Goal: Task Accomplishment & Management: Manage account settings

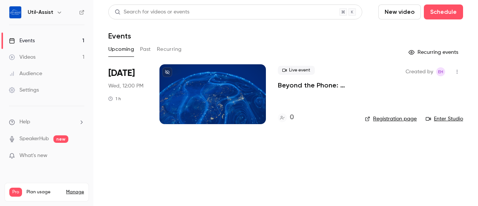
click at [203, 95] on div at bounding box center [213, 94] width 107 height 60
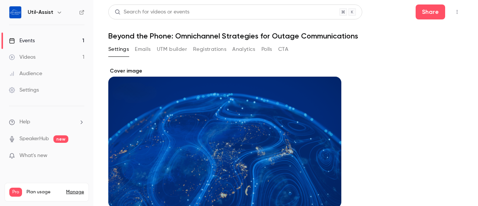
click at [174, 37] on h1 "Beyond the Phone: Omnichannel Strategies for Outage Communications" at bounding box center [285, 35] width 355 height 9
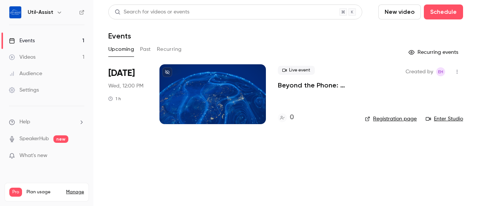
click at [455, 72] on icon "button" at bounding box center [457, 71] width 6 height 5
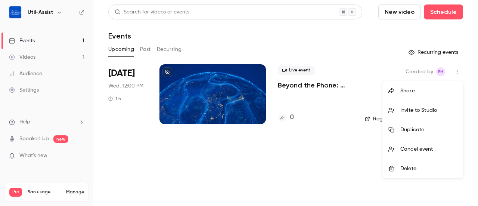
click at [299, 87] on div at bounding box center [239, 103] width 478 height 206
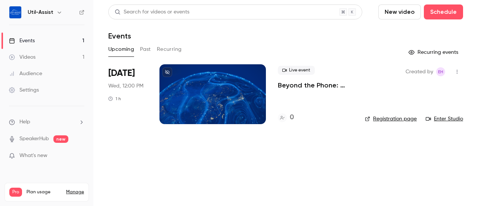
click at [301, 84] on p "Beyond the Phone: Omnichannel Strategies for Outage Communications" at bounding box center [315, 85] width 75 height 9
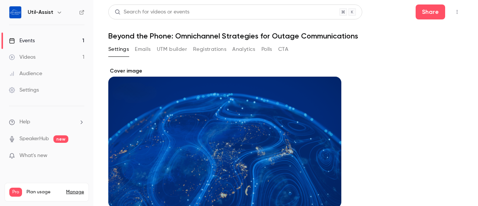
click at [233, 34] on h1 "Beyond the Phone: Omnichannel Strategies for Outage Communications" at bounding box center [285, 35] width 355 height 9
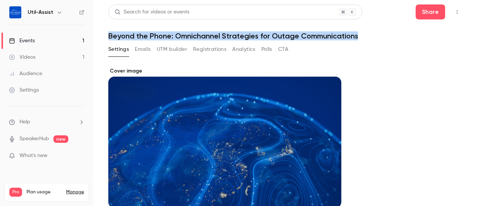
drag, startPoint x: 357, startPoint y: 37, endPoint x: 103, endPoint y: 34, distance: 254.2
click at [103, 34] on main "Search for videos or events Share Beyond the Phone: Omnichannel Strategies for …" at bounding box center [285, 103] width 385 height 206
click at [133, 38] on h1 "Beyond the Phone: Omnichannel Strategies for Outage Communications" at bounding box center [285, 35] width 355 height 9
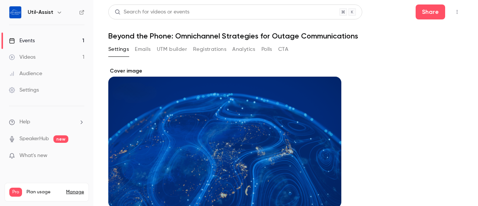
click at [451, 12] on button "button" at bounding box center [457, 12] width 12 height 12
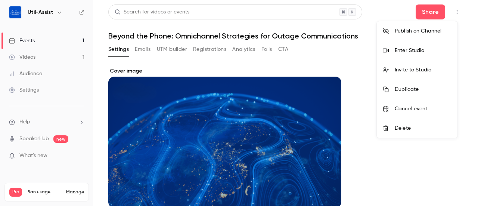
click at [271, 64] on div at bounding box center [239, 103] width 478 height 206
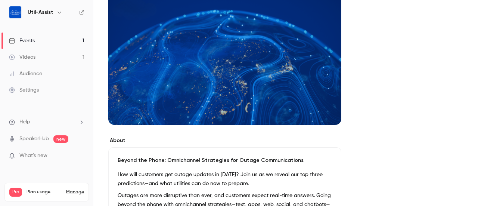
scroll to position [112, 0]
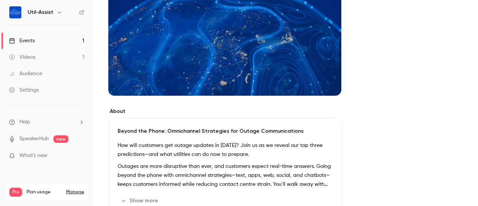
click at [225, 34] on div "Cover image" at bounding box center [224, 25] width 233 height 141
click at [0, 0] on input "Cover image" at bounding box center [0, 0] width 0 height 0
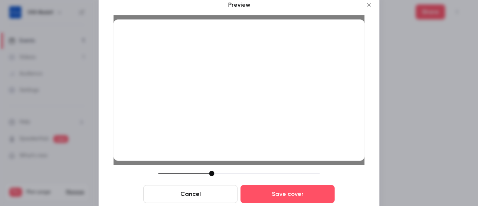
drag, startPoint x: 247, startPoint y: 110, endPoint x: 245, endPoint y: 123, distance: 12.8
click at [245, 123] on div at bounding box center [239, 89] width 251 height 141
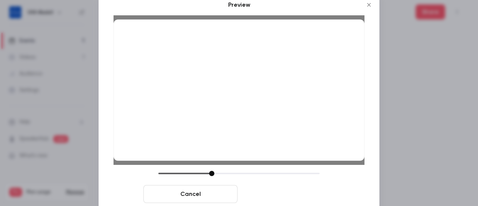
click at [292, 195] on button "Save cover" at bounding box center [288, 194] width 94 height 18
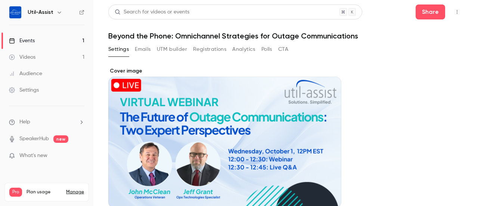
click at [166, 31] on h1 "Beyond the Phone: Omnichannel Strategies for Outage Communications" at bounding box center [285, 35] width 355 height 9
click at [342, 34] on h1 "Beyond the Phone: Omnichannel Strategies for Outage Communications" at bounding box center [285, 35] width 355 height 9
click at [340, 36] on h1 "Beyond the Phone: Omnichannel Strategies for Outage Communications" at bounding box center [285, 35] width 355 height 9
click at [58, 35] on link "Events 1" at bounding box center [46, 41] width 93 height 16
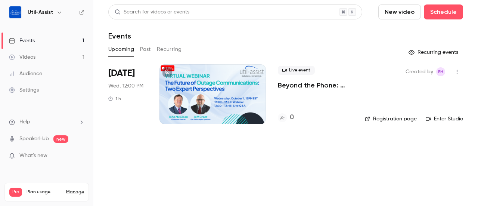
click at [459, 69] on icon "button" at bounding box center [457, 71] width 6 height 5
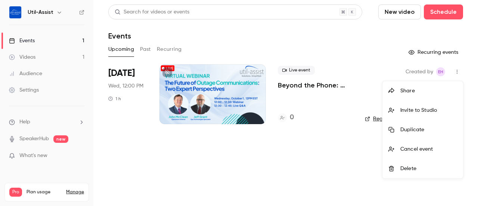
click at [339, 107] on div at bounding box center [239, 103] width 478 height 206
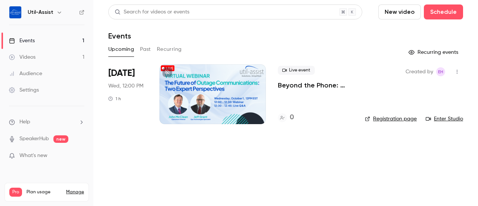
click at [336, 84] on p "Beyond the Phone: Omnichannel Strategies for Outage Communications" at bounding box center [315, 85] width 75 height 9
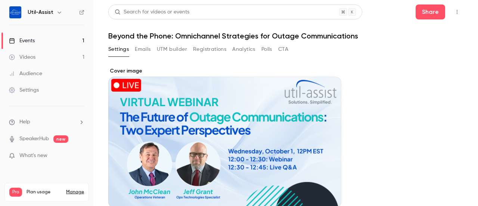
click at [324, 37] on h1 "Beyond the Phone: Omnichannel Strategies for Outage Communications" at bounding box center [285, 35] width 355 height 9
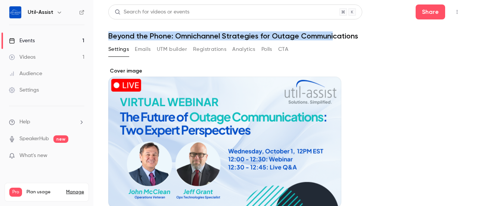
drag, startPoint x: 334, startPoint y: 37, endPoint x: 167, endPoint y: 39, distance: 166.7
click at [190, 22] on header "Search for videos or events Share Beyond the Phone: Omnichannel Strategies for …" at bounding box center [285, 22] width 355 height 36
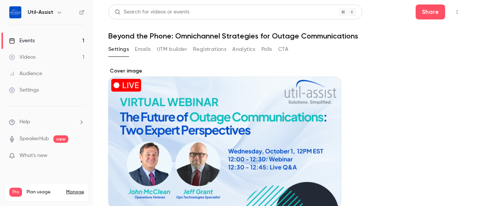
drag, startPoint x: 168, startPoint y: 35, endPoint x: 413, endPoint y: 67, distance: 246.9
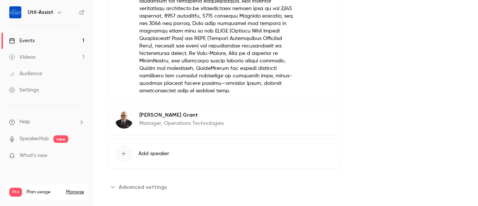
click at [143, 183] on span "Advanced settings" at bounding box center [143, 187] width 48 height 8
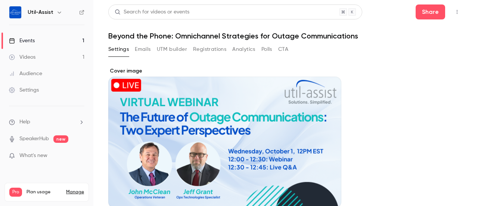
click at [138, 50] on button "Emails" at bounding box center [143, 49] width 16 height 12
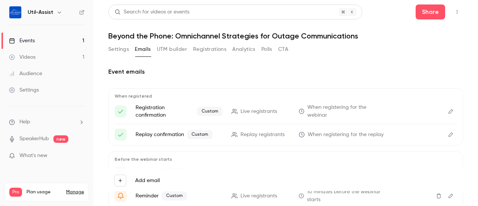
click at [163, 50] on button "UTM builder" at bounding box center [172, 49] width 30 height 12
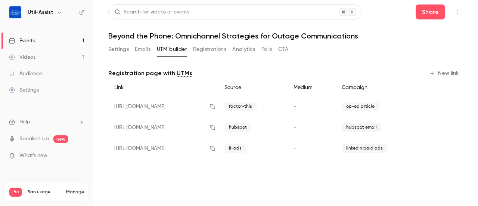
click at [207, 50] on button "Registrations" at bounding box center [209, 49] width 33 height 12
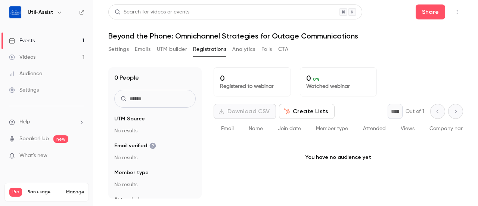
click at [243, 51] on button "Analytics" at bounding box center [243, 49] width 23 height 12
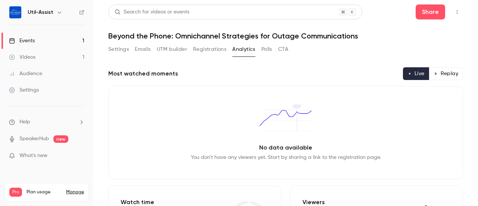
click at [126, 48] on button "Settings" at bounding box center [118, 49] width 21 height 12
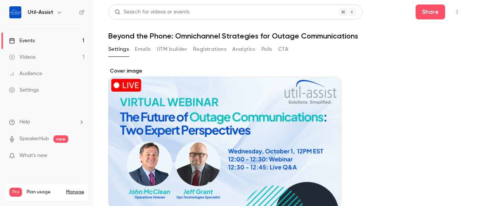
click at [451, 15] on button "button" at bounding box center [457, 12] width 12 height 12
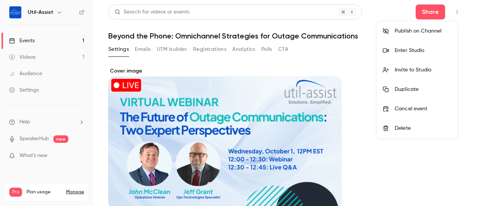
click at [330, 55] on div at bounding box center [239, 103] width 478 height 206
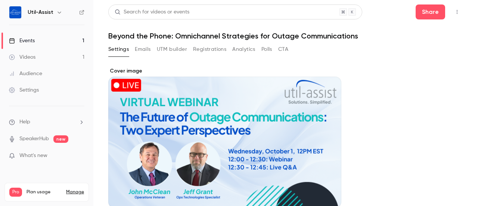
click at [188, 35] on h1 "Beyond the Phone: Omnichannel Strategies for Outage Communications" at bounding box center [285, 35] width 355 height 9
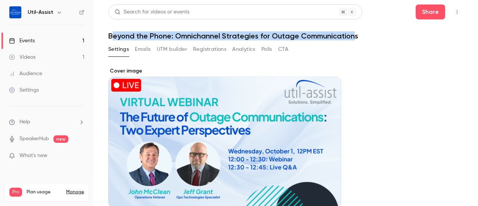
drag, startPoint x: 114, startPoint y: 35, endPoint x: 354, endPoint y: 36, distance: 239.2
click at [354, 36] on h1 "Beyond the Phone: Omnichannel Strategies for Outage Communications" at bounding box center [285, 35] width 355 height 9
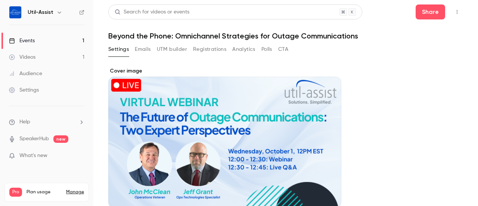
drag, startPoint x: 350, startPoint y: 37, endPoint x: 148, endPoint y: 42, distance: 201.9
click at [110, 49] on button "Settings" at bounding box center [118, 49] width 21 height 12
click at [153, 32] on h1 "Beyond the Phone: Omnichannel Strategies for Outage Communications" at bounding box center [285, 35] width 355 height 9
click at [39, 129] on ul "Help SpeakerHub new What's new" at bounding box center [46, 139] width 93 height 67
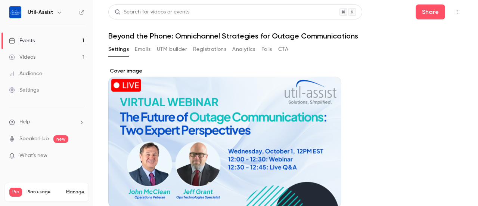
click at [47, 125] on li "Help" at bounding box center [46, 122] width 75 height 8
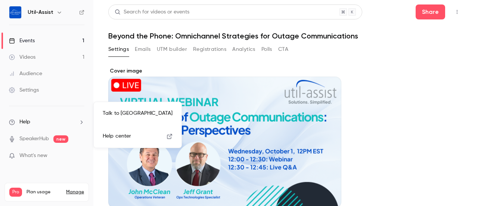
click at [132, 136] on link "Help center" at bounding box center [138, 136] width 82 height 20
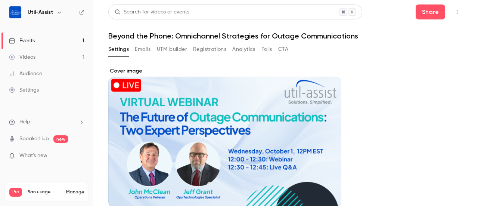
click at [42, 37] on link "Events 1" at bounding box center [46, 41] width 93 height 16
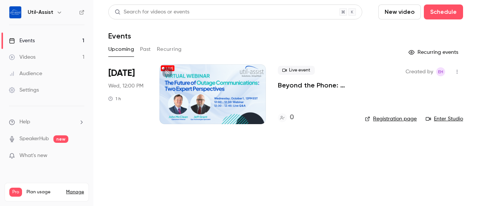
click at [454, 73] on button "button" at bounding box center [457, 72] width 12 height 12
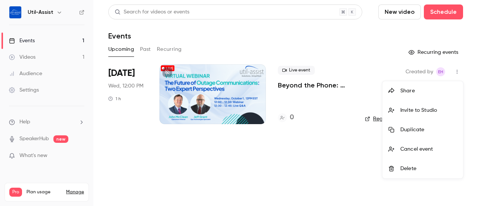
click at [244, 82] on div at bounding box center [239, 103] width 478 height 206
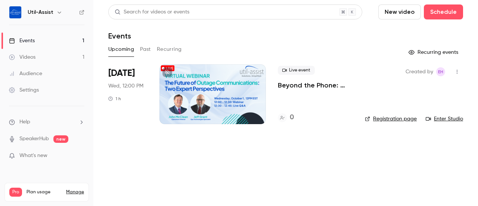
click at [223, 86] on div at bounding box center [213, 94] width 107 height 60
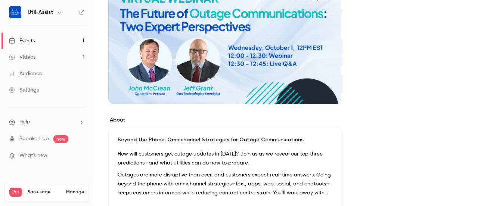
scroll to position [112, 0]
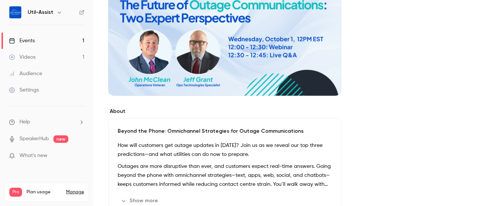
click at [170, 136] on div "Beyond the Phone: Omnichannel Strategies for Outage Communications How will cus…" at bounding box center [224, 167] width 233 height 98
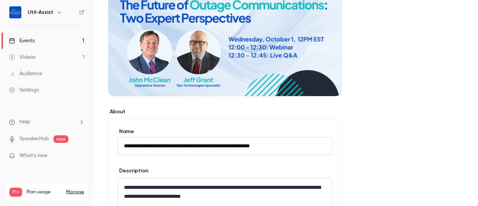
drag, startPoint x: 303, startPoint y: 151, endPoint x: 68, endPoint y: 129, distance: 236.1
click at [68, 129] on div "**********" at bounding box center [239, 103] width 478 height 206
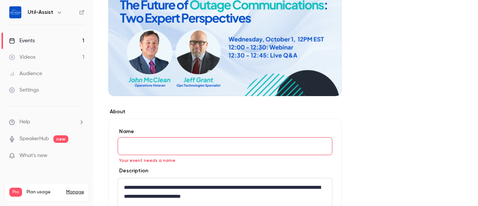
click at [210, 146] on input "Name" at bounding box center [225, 146] width 215 height 18
paste input "**********"
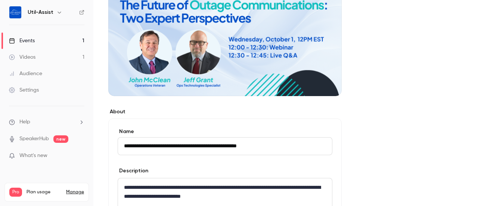
type input "**********"
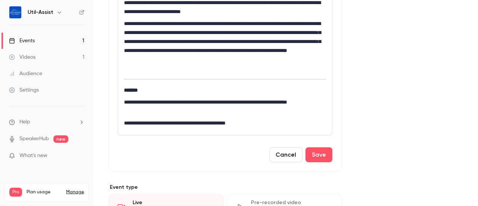
scroll to position [299, 0]
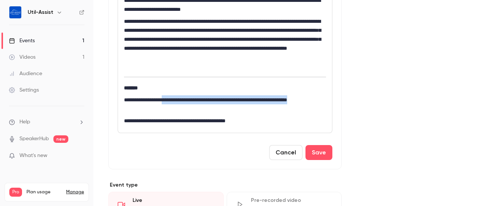
drag, startPoint x: 185, startPoint y: 107, endPoint x: 168, endPoint y: 100, distance: 17.9
click at [168, 100] on p "**********" at bounding box center [225, 104] width 202 height 18
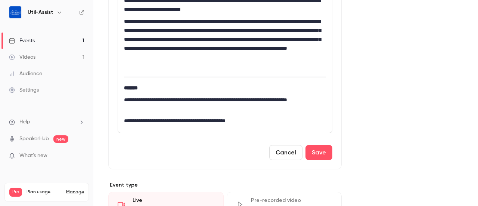
scroll to position [295, 0]
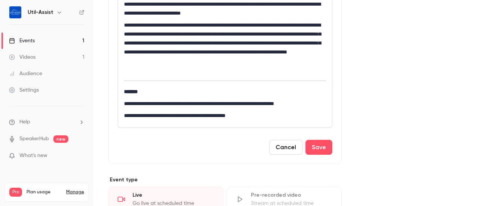
click at [386, 110] on div "**********" at bounding box center [285, 170] width 355 height 796
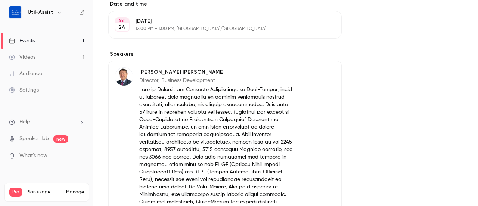
scroll to position [427, 0]
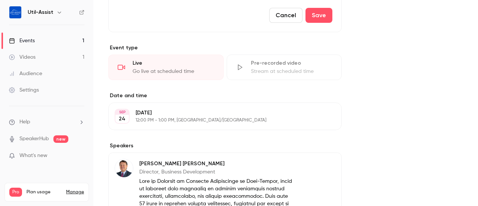
click at [180, 112] on p "[DATE]" at bounding box center [219, 112] width 167 height 7
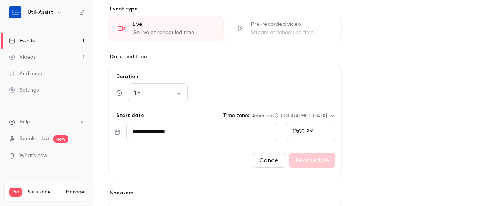
scroll to position [502, 0]
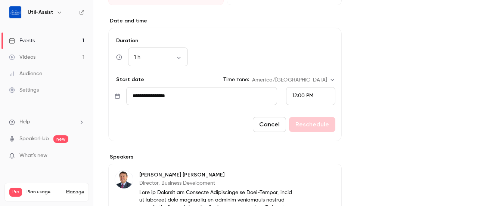
click at [194, 98] on input "**********" at bounding box center [201, 96] width 151 height 18
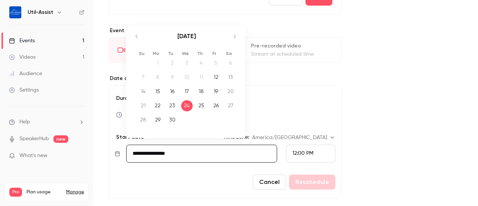
scroll to position [427, 0]
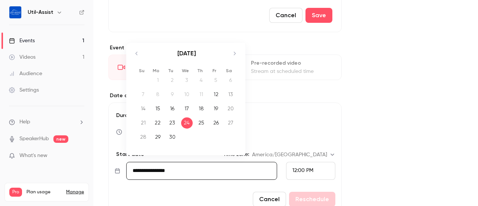
click at [237, 54] on icon "Move forward to switch to the next month." at bounding box center [234, 53] width 9 height 9
click at [191, 79] on div "1" at bounding box center [187, 80] width 12 height 11
type input "**********"
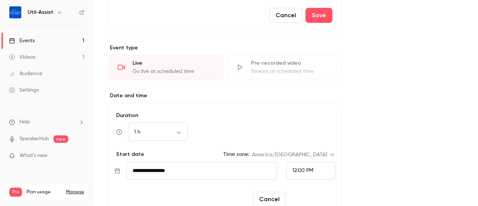
click at [315, 195] on button "Reschedule" at bounding box center [312, 199] width 46 height 15
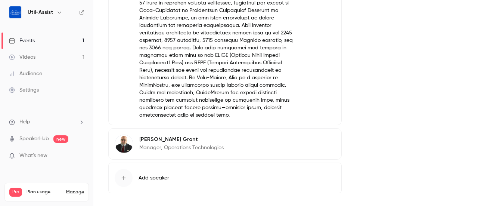
scroll to position [651, 0]
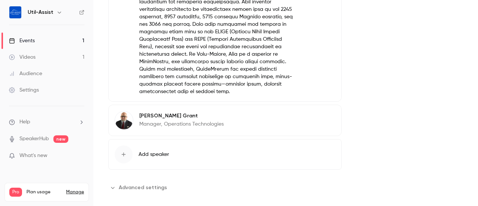
click at [153, 184] on span "Advanced settings" at bounding box center [143, 188] width 48 height 8
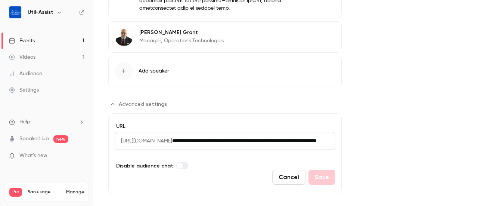
scroll to position [0, 89]
drag, startPoint x: 214, startPoint y: 133, endPoint x: 383, endPoint y: 128, distance: 169.0
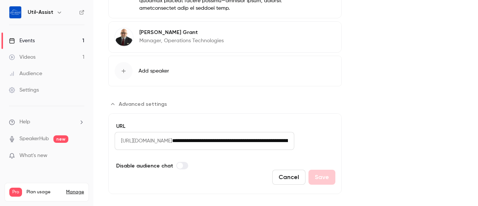
scroll to position [0, 89]
drag, startPoint x: 213, startPoint y: 132, endPoint x: 375, endPoint y: 126, distance: 162.3
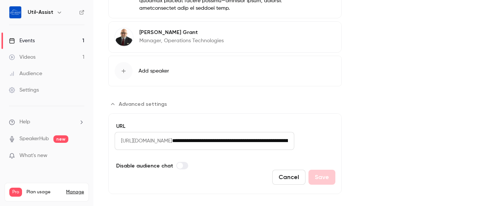
click at [282, 170] on button "Cancel" at bounding box center [288, 177] width 33 height 15
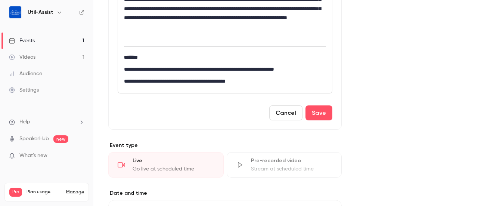
scroll to position [315, 0]
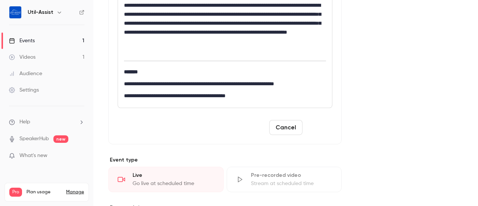
click at [328, 129] on button "Save" at bounding box center [319, 127] width 27 height 15
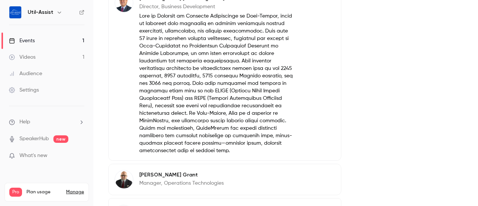
scroll to position [521, 0]
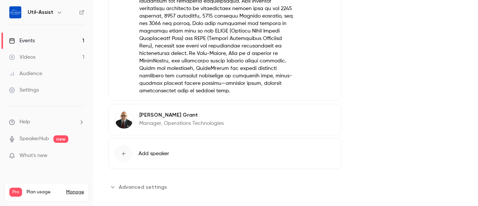
click at [152, 183] on span "Advanced settings" at bounding box center [143, 187] width 48 height 8
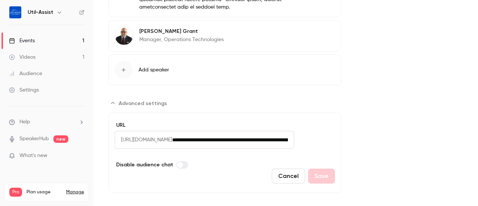
scroll to position [0, 89]
drag, startPoint x: 242, startPoint y: 130, endPoint x: 385, endPoint y: 128, distance: 143.2
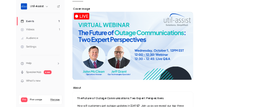
scroll to position [187, 0]
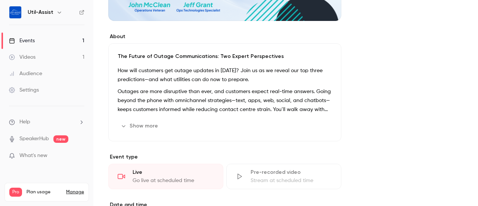
click at [233, 79] on p "How will customers get outage updates in [DATE]? Join us as we reveal our top t…" at bounding box center [225, 75] width 215 height 18
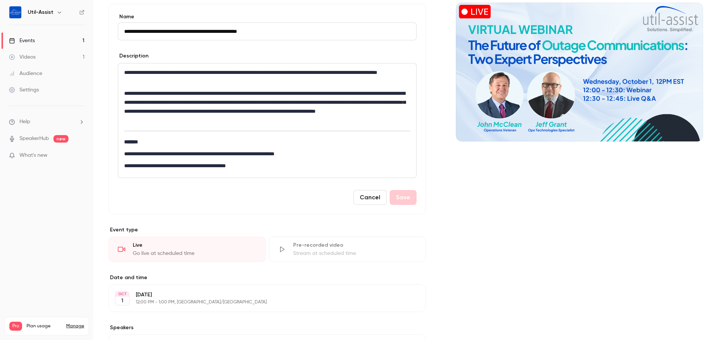
scroll to position [75, 0]
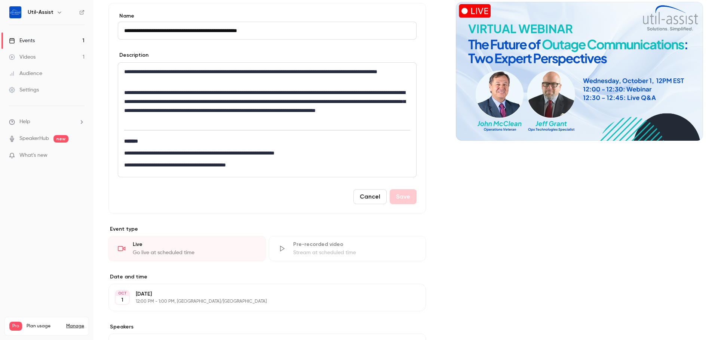
click at [123, 76] on div "**********" at bounding box center [267, 120] width 298 height 114
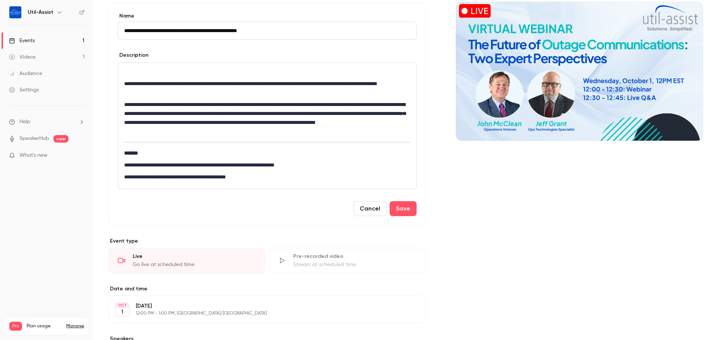
click at [135, 73] on p "editor" at bounding box center [267, 71] width 286 height 9
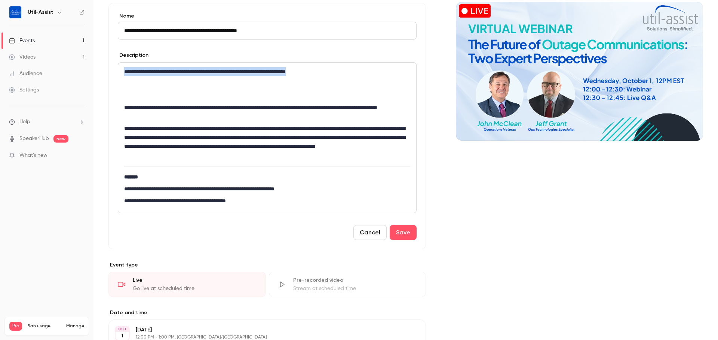
drag, startPoint x: 323, startPoint y: 75, endPoint x: 118, endPoint y: 67, distance: 205.4
click at [118, 67] on div "**********" at bounding box center [267, 137] width 299 height 151
click at [204, 84] on icon "italic" at bounding box center [204, 83] width 2 height 1
click at [126, 107] on p "**********" at bounding box center [265, 112] width 283 height 18
click at [124, 108] on p "**********" at bounding box center [265, 112] width 283 height 18
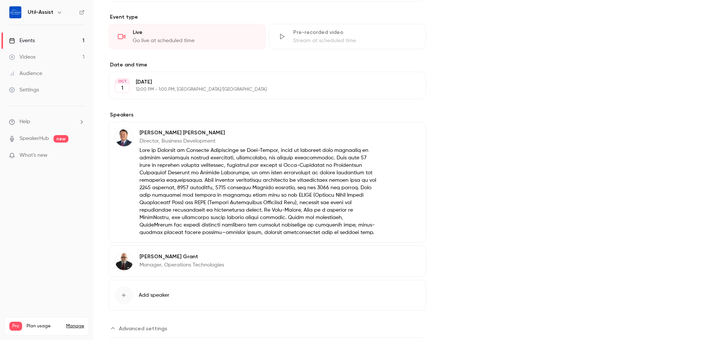
scroll to position [374, 0]
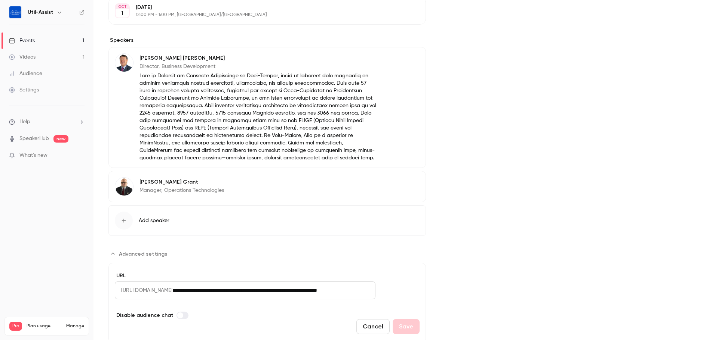
click at [198, 195] on div "[PERSON_NAME] Manager, Operations Technologies" at bounding box center [181, 187] width 84 height 18
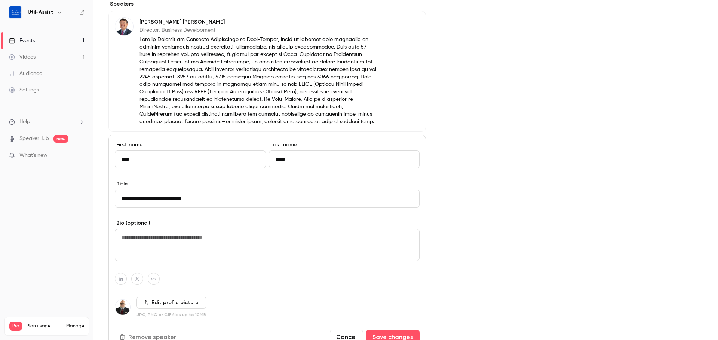
scroll to position [523, 0]
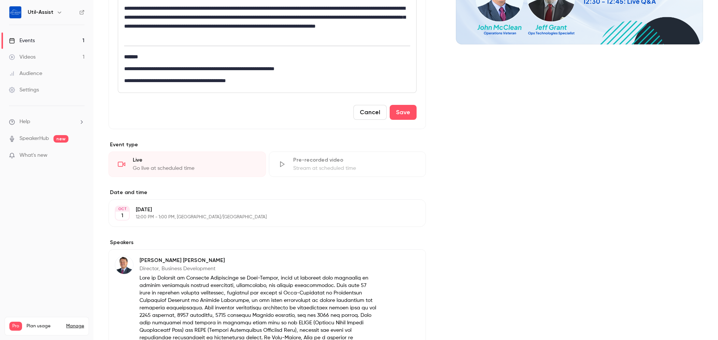
scroll to position [99, 0]
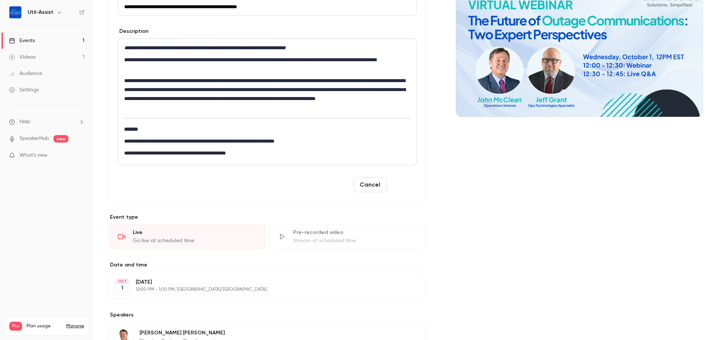
click at [403, 183] on button "Save" at bounding box center [402, 185] width 27 height 15
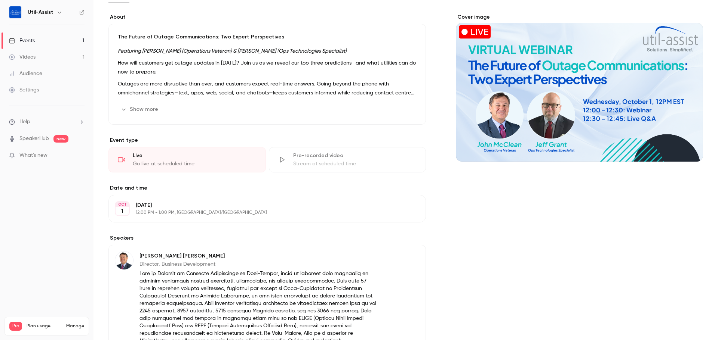
scroll to position [0, 0]
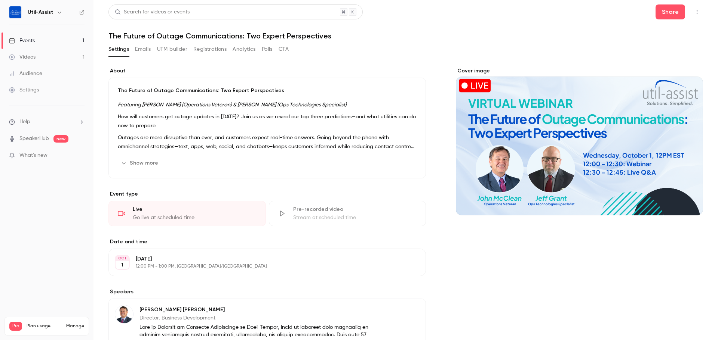
click at [144, 49] on button "Emails" at bounding box center [143, 49] width 16 height 12
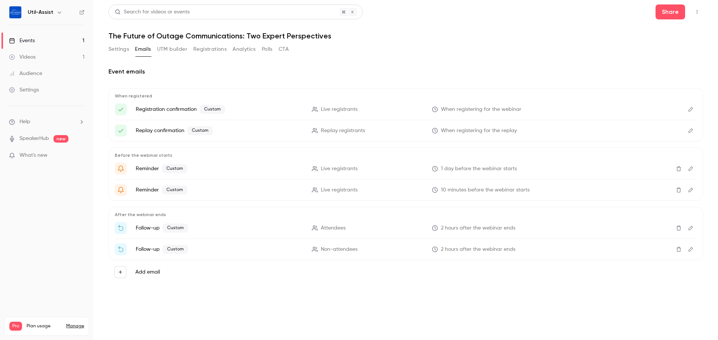
click at [478, 111] on icon "Edit" at bounding box center [690, 109] width 6 height 5
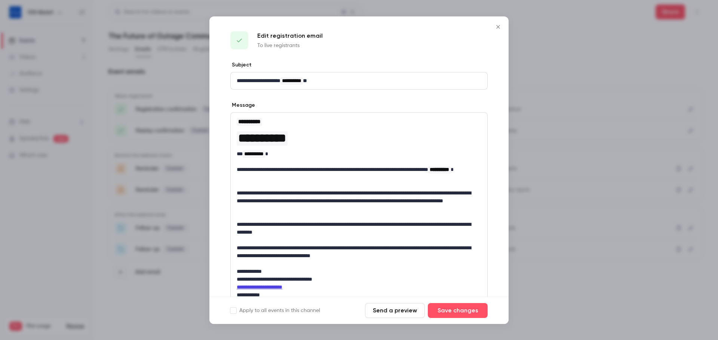
scroll to position [37, 0]
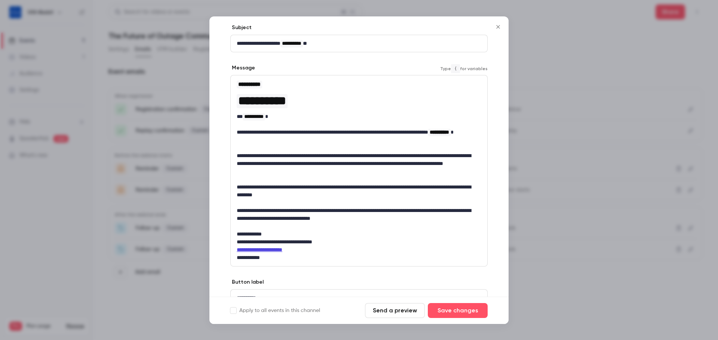
click at [369, 172] on p "**********" at bounding box center [356, 164] width 239 height 24
click at [478, 30] on button "Close" at bounding box center [497, 26] width 15 height 15
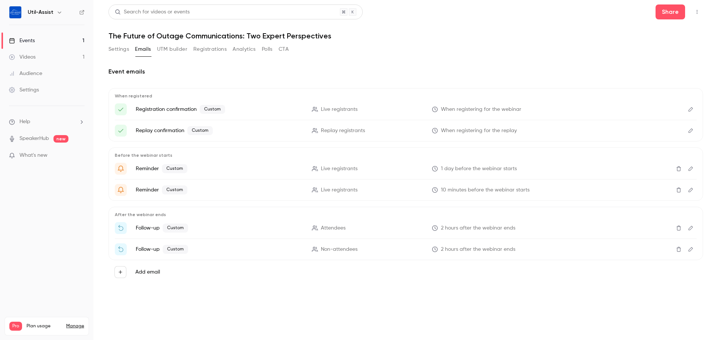
click at [120, 52] on button "Settings" at bounding box center [118, 49] width 21 height 12
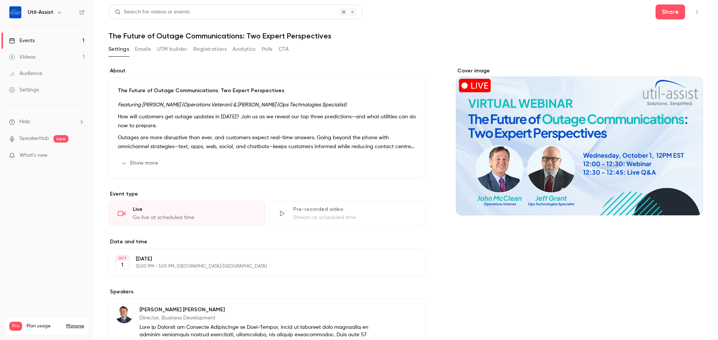
click at [52, 41] on link "Events 1" at bounding box center [46, 41] width 93 height 16
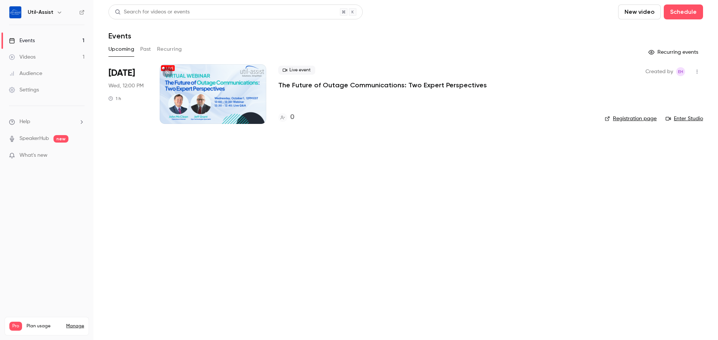
click at [478, 120] on link "Registration page" at bounding box center [630, 118] width 52 height 7
click at [292, 83] on p "The Future of Outage Communications: Two Expert Perspectives" at bounding box center [382, 85] width 209 height 9
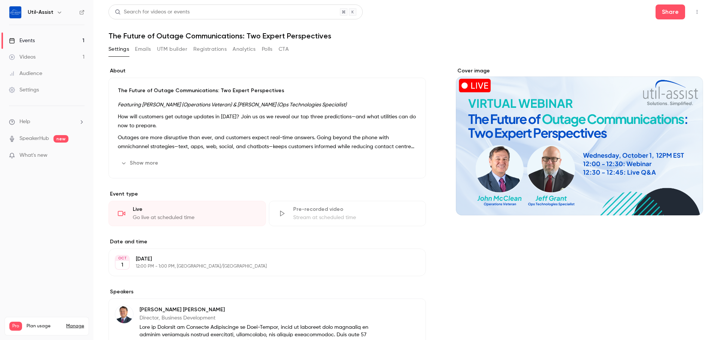
click at [279, 34] on h1 "The Future of Outage Communications: Two Expert Perspectives" at bounding box center [405, 35] width 594 height 9
drag, startPoint x: 329, startPoint y: 36, endPoint x: 109, endPoint y: 34, distance: 219.8
click at [109, 34] on h1 "The Future of Outage Communications: Two Expert Perspectives" at bounding box center [405, 35] width 594 height 9
copy h1 "The Future of Outage Communications: Two Expert Perspectives"
click at [120, 92] on p "The Future of Outage Communications: Two Expert Perspectives" at bounding box center [267, 90] width 299 height 7
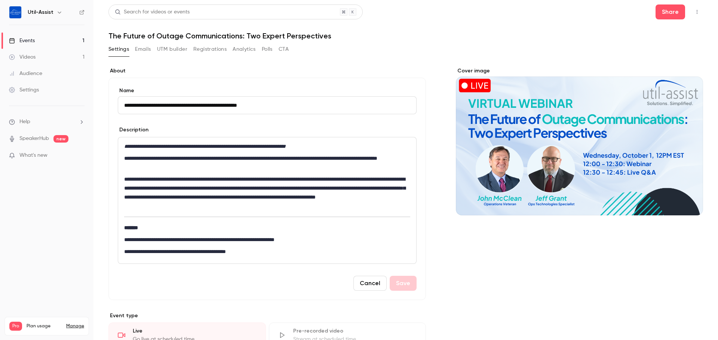
click at [126, 149] on em "**********" at bounding box center [204, 146] width 161 height 5
click at [125, 149] on em "**********" at bounding box center [204, 146] width 161 height 5
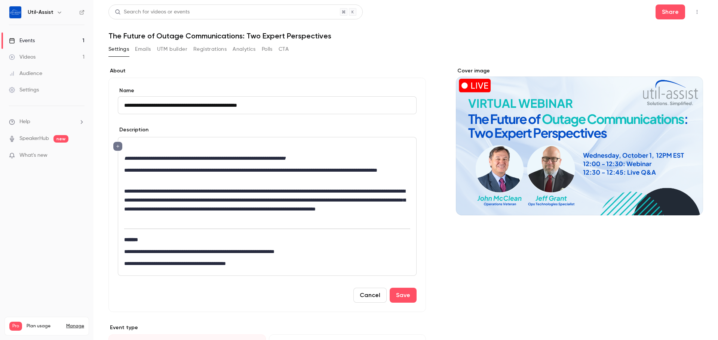
click at [131, 147] on p "editor" at bounding box center [267, 146] width 286 height 9
drag, startPoint x: 277, startPoint y: 148, endPoint x: 121, endPoint y: 145, distance: 156.3
click at [121, 145] on div "**********" at bounding box center [267, 207] width 298 height 138
click at [156, 160] on button "bold" at bounding box center [161, 160] width 12 height 12
click at [340, 165] on div "**********" at bounding box center [267, 207] width 298 height 138
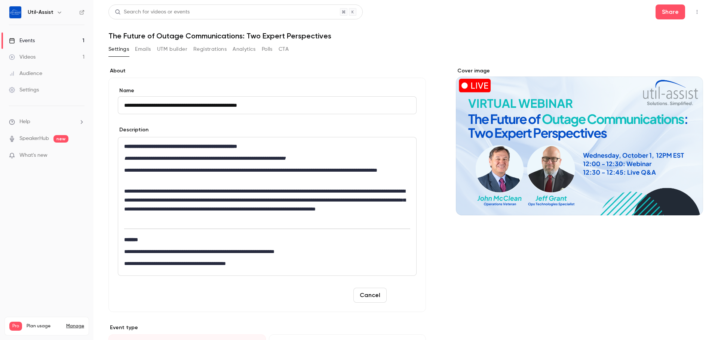
click at [408, 206] on button "Save" at bounding box center [402, 295] width 27 height 15
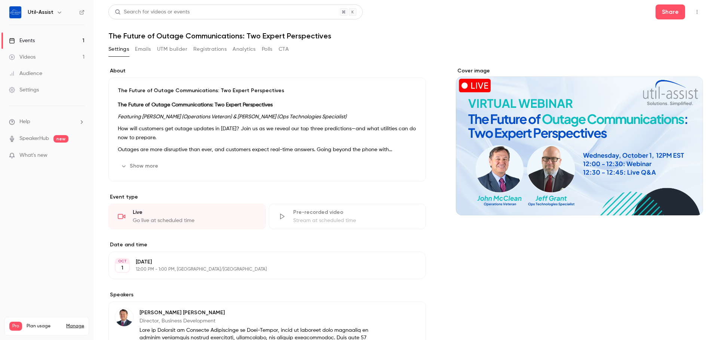
drag, startPoint x: 50, startPoint y: 40, endPoint x: 61, endPoint y: 40, distance: 10.5
click at [50, 40] on link "Events 1" at bounding box center [46, 41] width 93 height 16
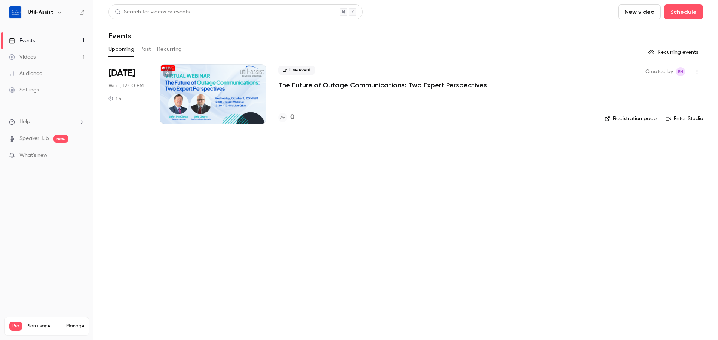
click at [478, 116] on link "Registration page" at bounding box center [630, 118] width 52 height 7
click at [224, 92] on div at bounding box center [213, 94] width 107 height 60
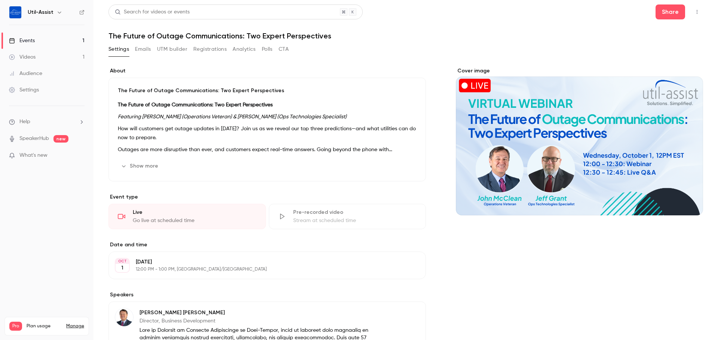
click at [118, 118] on em "Featuring [PERSON_NAME] (Operations Veteran) & [PERSON_NAME] (Ops Technologies …" at bounding box center [232, 116] width 229 height 5
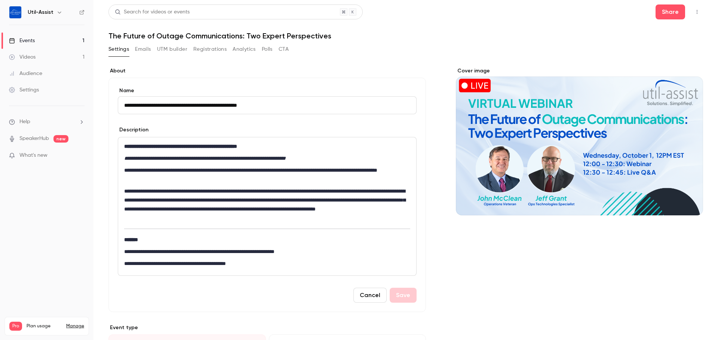
click at [126, 160] on em "**********" at bounding box center [204, 158] width 161 height 5
click at [125, 160] on em "**********" at bounding box center [204, 158] width 161 height 5
click at [125, 161] on p "**********" at bounding box center [267, 158] width 286 height 9
click at [164, 157] on em "**********" at bounding box center [204, 158] width 161 height 5
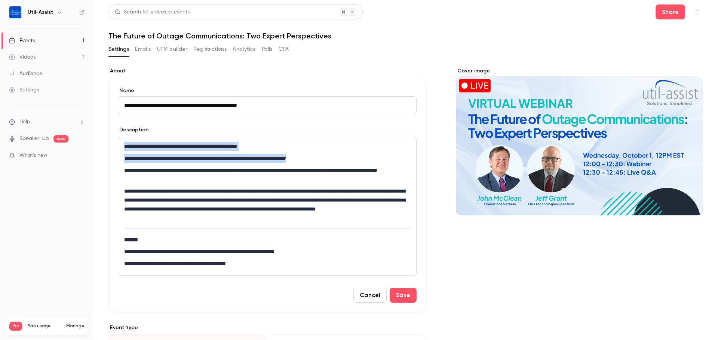
drag, startPoint x: 347, startPoint y: 157, endPoint x: 106, endPoint y: 143, distance: 241.5
click at [106, 143] on main "**********" at bounding box center [405, 170] width 624 height 340
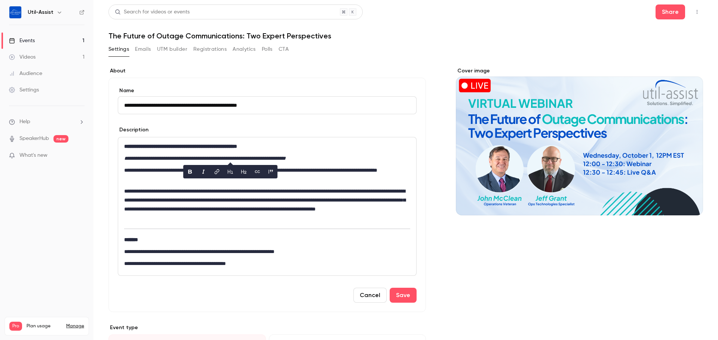
click at [321, 177] on p "**********" at bounding box center [265, 175] width 283 height 18
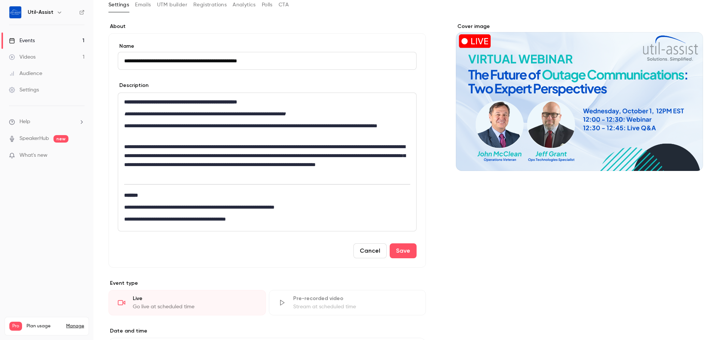
scroll to position [75, 0]
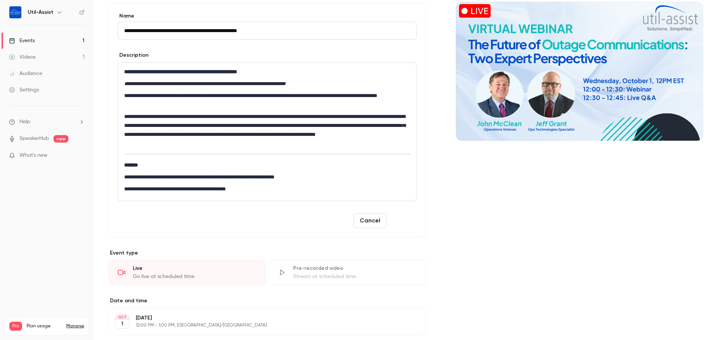
click at [409, 206] on button "Save" at bounding box center [402, 220] width 27 height 15
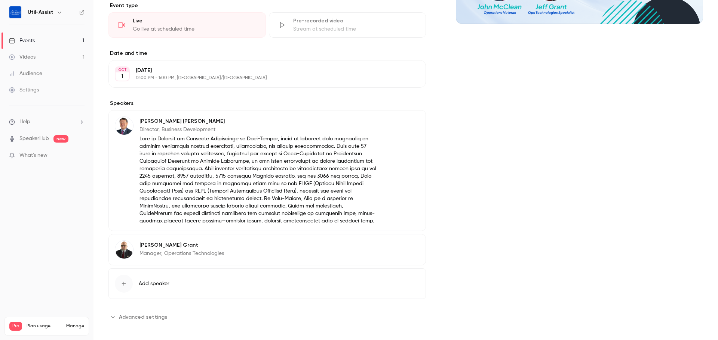
scroll to position [197, 0]
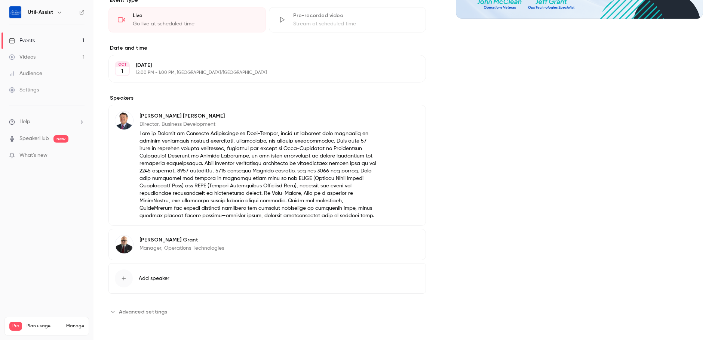
click at [152, 206] on span "Advanced settings" at bounding box center [143, 312] width 48 height 8
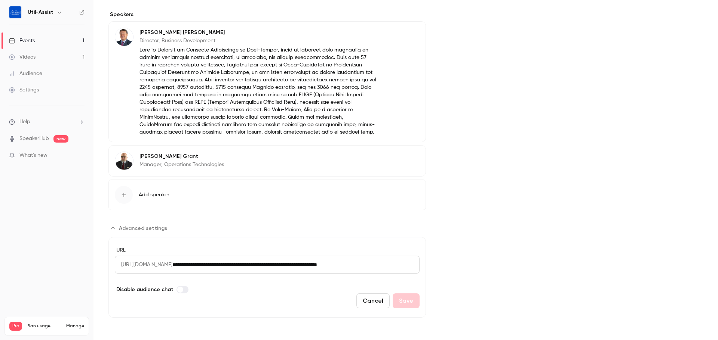
scroll to position [0, 8]
drag, startPoint x: 222, startPoint y: 266, endPoint x: 473, endPoint y: 259, distance: 251.3
click at [473, 206] on div "About The Future of Outage Communications: Two Expert Perspectives The Future o…" at bounding box center [405, 52] width 594 height 531
click at [300, 206] on input "**********" at bounding box center [273, 265] width 203 height 18
click at [214, 206] on input "**********" at bounding box center [273, 265] width 203 height 18
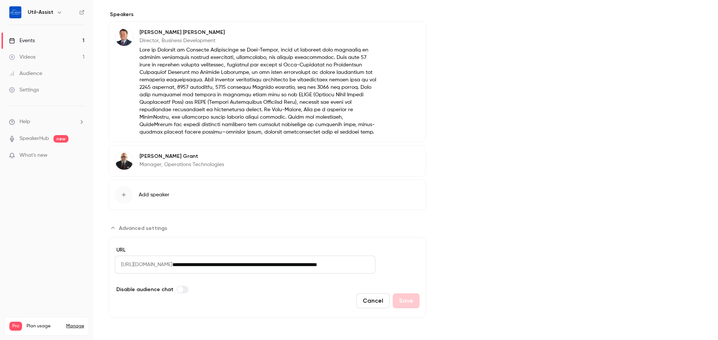
scroll to position [0, 0]
click at [362, 206] on button "Cancel" at bounding box center [372, 301] width 33 height 15
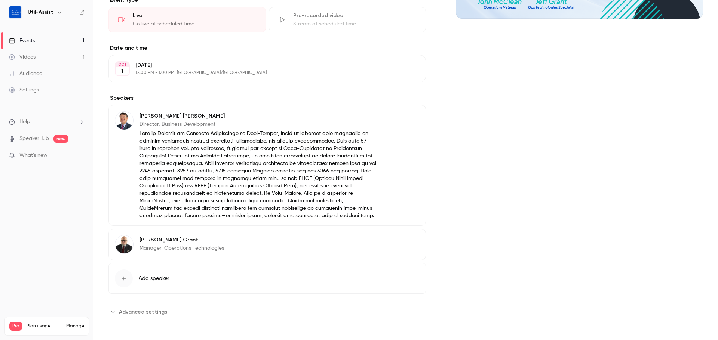
click at [149, 206] on span "Advanced settings" at bounding box center [143, 312] width 48 height 8
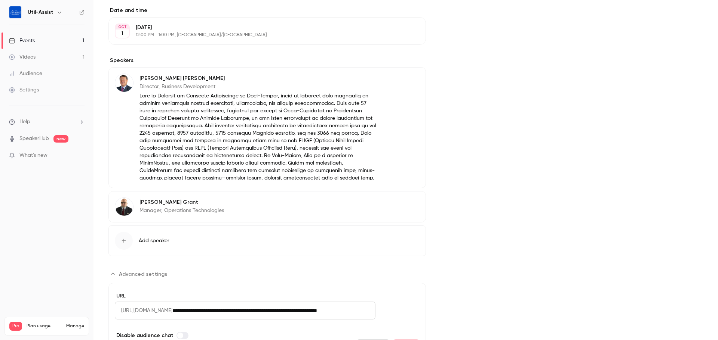
scroll to position [281, 0]
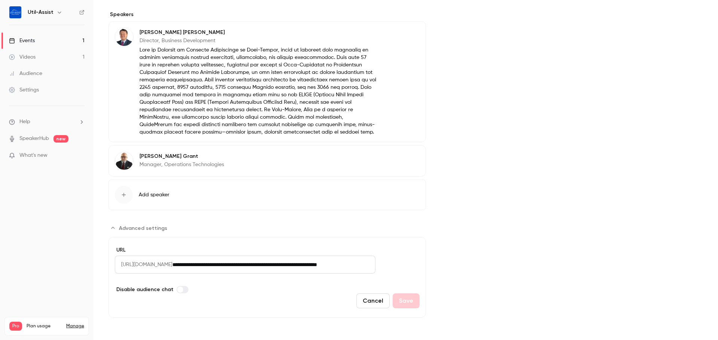
drag, startPoint x: 213, startPoint y: 266, endPoint x: 388, endPoint y: 265, distance: 175.3
click at [388, 206] on div "**********" at bounding box center [267, 265] width 305 height 18
drag, startPoint x: 403, startPoint y: 267, endPoint x: 288, endPoint y: 266, distance: 114.7
click at [288, 206] on input "**********" at bounding box center [273, 265] width 203 height 18
click at [375, 206] on input "**********" at bounding box center [273, 265] width 203 height 18
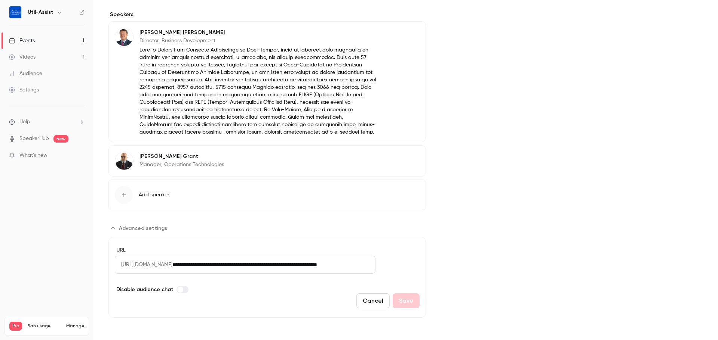
scroll to position [0, 8]
drag, startPoint x: 412, startPoint y: 265, endPoint x: 284, endPoint y: 261, distance: 127.5
click at [284, 206] on input "**********" at bounding box center [273, 265] width 203 height 18
click at [375, 206] on input "**********" at bounding box center [273, 265] width 203 height 18
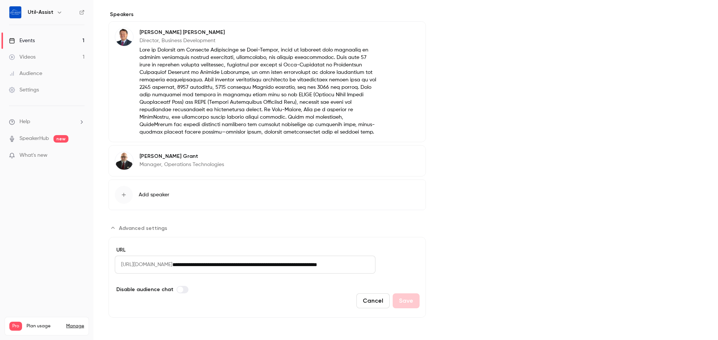
drag, startPoint x: 411, startPoint y: 267, endPoint x: 214, endPoint y: 265, distance: 197.3
click at [214, 206] on input "**********" at bounding box center [273, 265] width 203 height 18
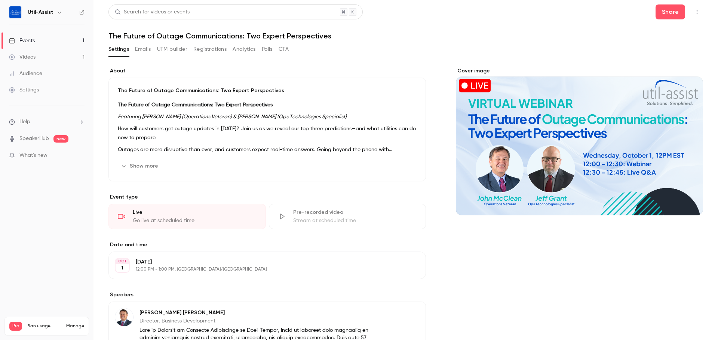
click at [260, 32] on h1 "The Future of Outage Communications: Two Expert Perspectives" at bounding box center [405, 35] width 594 height 9
click at [268, 94] on p "The Future of Outage Communications: Two Expert Perspectives" at bounding box center [267, 90] width 299 height 7
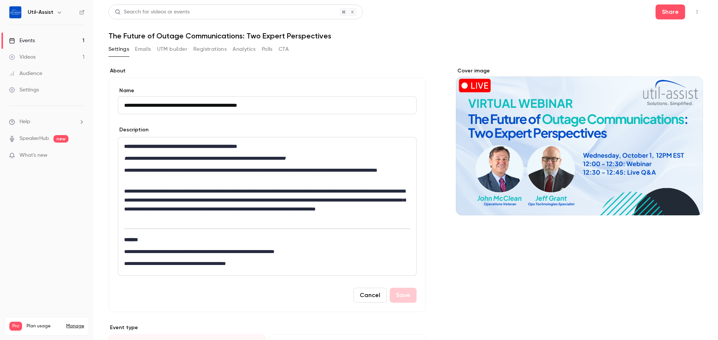
drag, startPoint x: 228, startPoint y: 107, endPoint x: 106, endPoint y: 107, distance: 121.8
click at [106, 107] on main "**********" at bounding box center [405, 170] width 624 height 340
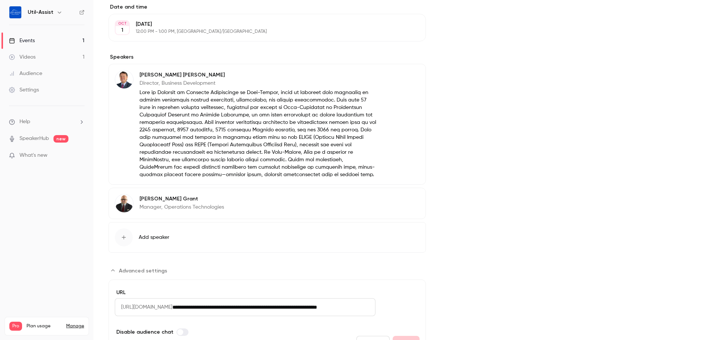
scroll to position [411, 0]
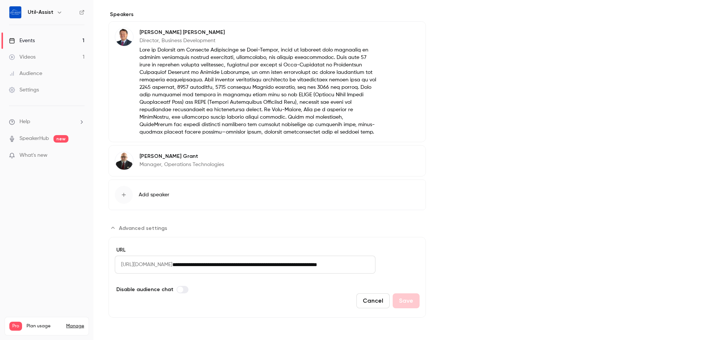
drag, startPoint x: 223, startPoint y: 266, endPoint x: 218, endPoint y: 266, distance: 5.2
click at [223, 206] on input "**********" at bounding box center [273, 265] width 203 height 18
drag, startPoint x: 216, startPoint y: 266, endPoint x: 464, endPoint y: 270, distance: 247.8
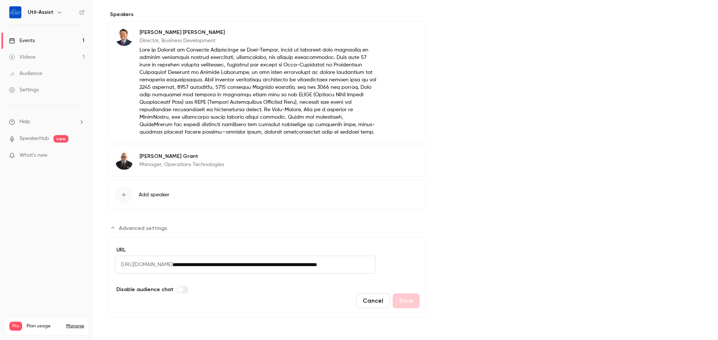
click at [172, 206] on span "[URL][DOMAIN_NAME]" at bounding box center [144, 265] width 58 height 18
drag, startPoint x: 224, startPoint y: 264, endPoint x: 508, endPoint y: 269, distance: 284.1
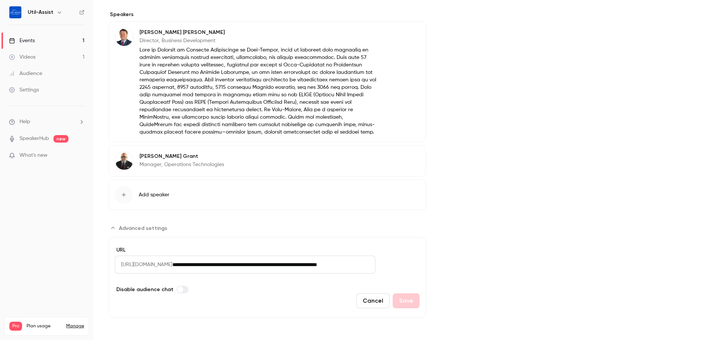
drag, startPoint x: 413, startPoint y: 267, endPoint x: 213, endPoint y: 265, distance: 200.3
click at [213, 206] on div "**********" at bounding box center [267, 265] width 305 height 18
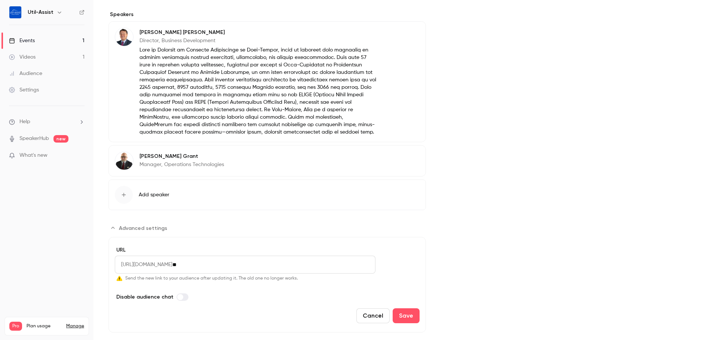
click at [259, 206] on input "**" at bounding box center [273, 265] width 203 height 18
type input "*"
paste input "**********"
type input "**********"
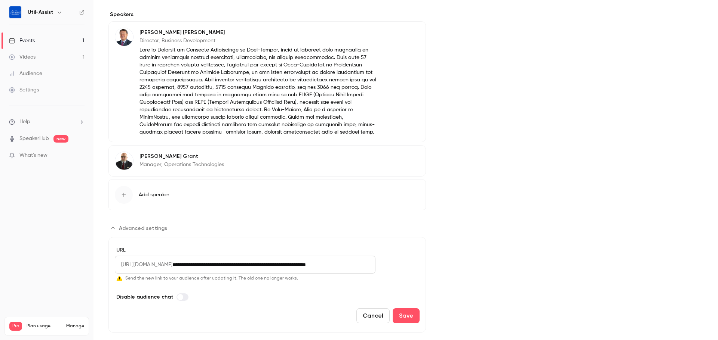
click at [375, 206] on input "**********" at bounding box center [273, 265] width 203 height 18
click at [402, 206] on button "Save" at bounding box center [405, 316] width 27 height 15
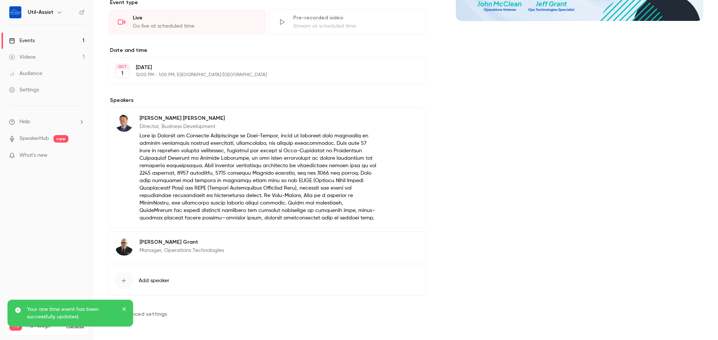
scroll to position [197, 0]
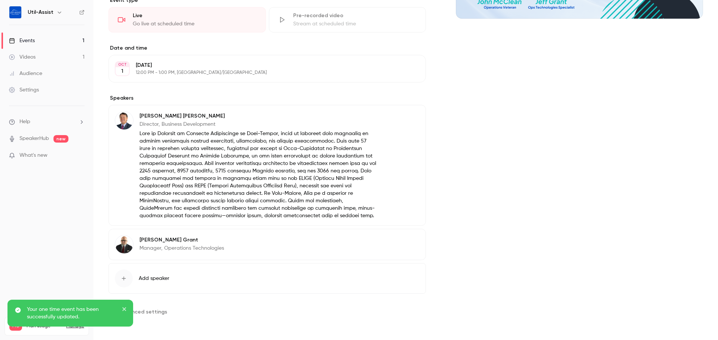
click at [150, 206] on span "Advanced settings" at bounding box center [143, 312] width 48 height 8
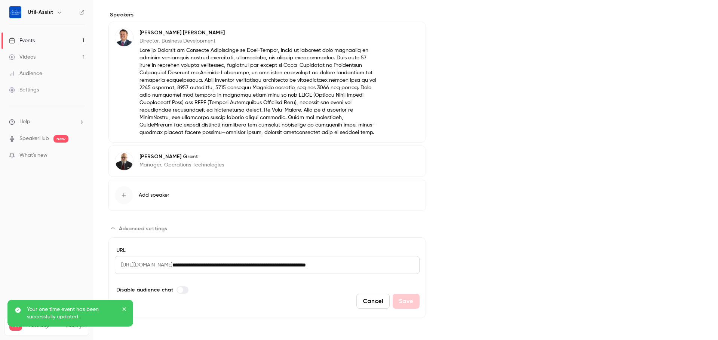
scroll to position [281, 0]
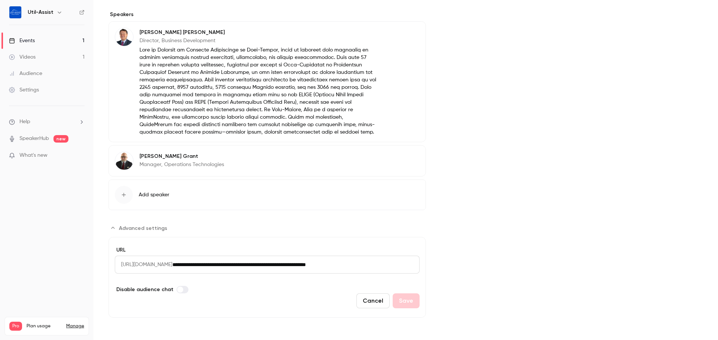
click at [447, 206] on div "About The Future of Outage Communications: Two Expert Perspectives The Future o…" at bounding box center [405, 52] width 594 height 531
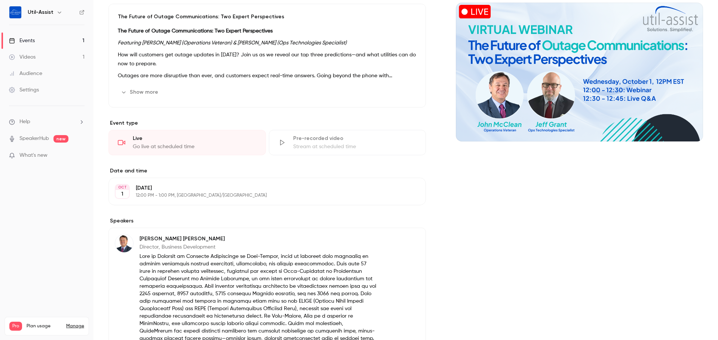
scroll to position [187, 0]
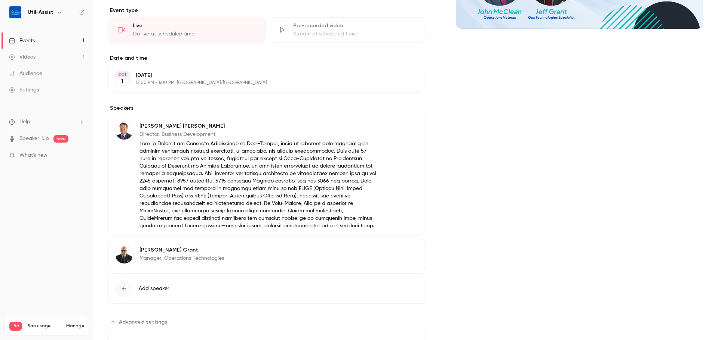
click at [188, 206] on p "Manager, Operations Technologies" at bounding box center [181, 258] width 84 height 7
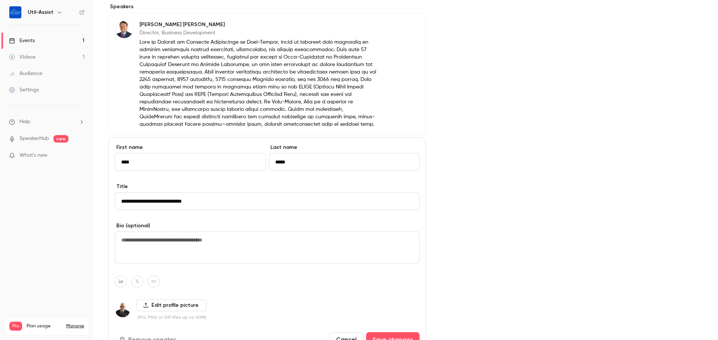
scroll to position [299, 0]
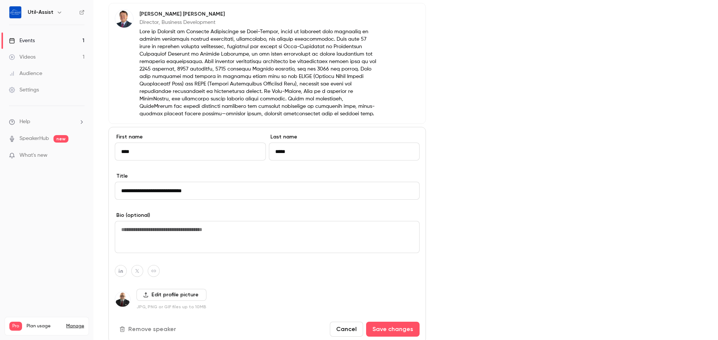
click at [180, 206] on textarea at bounding box center [267, 237] width 305 height 32
paste textarea "**********"
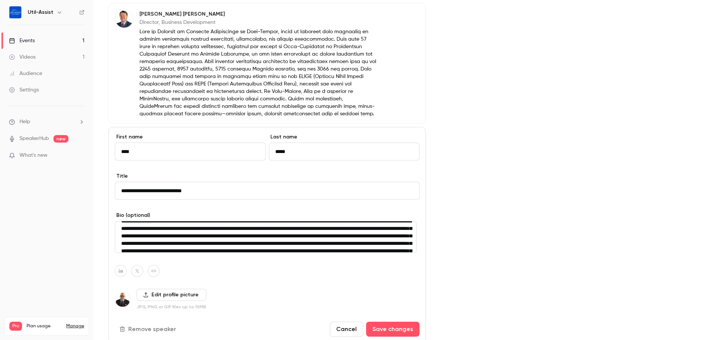
scroll to position [0, 0]
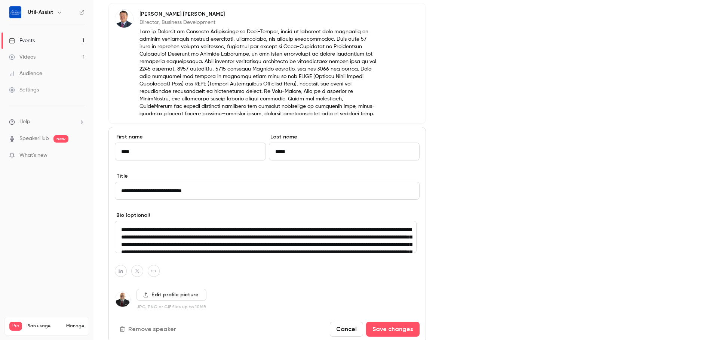
type textarea "**********"
click at [478, 206] on div "Cover image" at bounding box center [579, 126] width 247 height 716
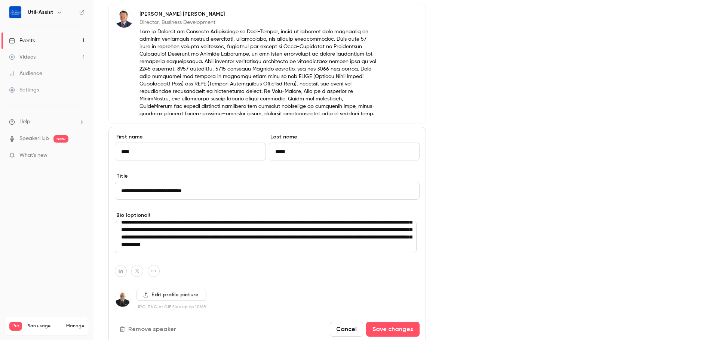
scroll to position [411, 0]
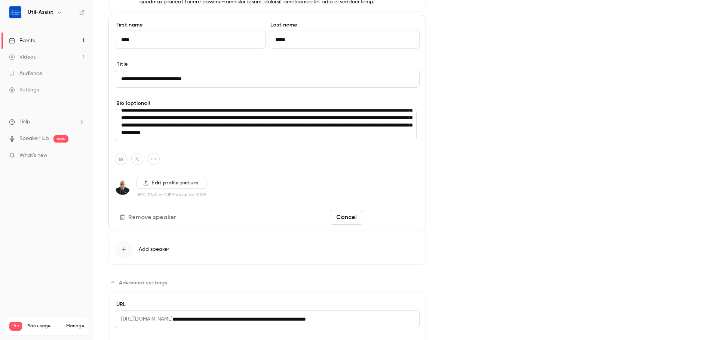
click at [395, 206] on button "Save changes" at bounding box center [392, 217] width 53 height 15
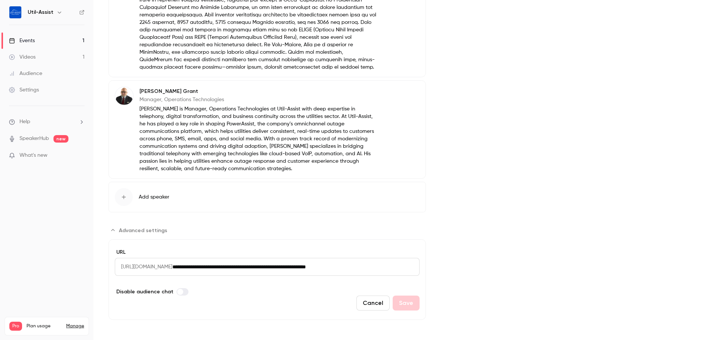
scroll to position [348, 0]
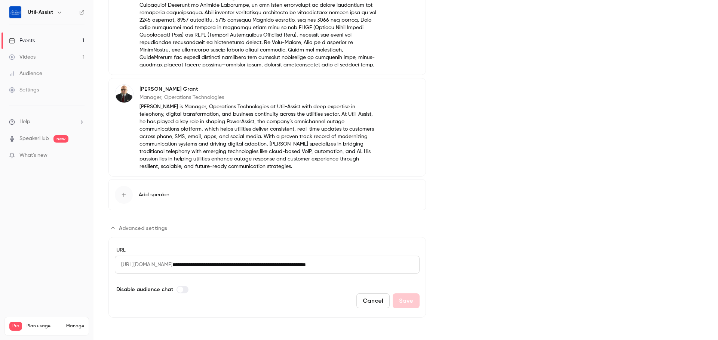
click at [412, 206] on input "**********" at bounding box center [295, 265] width 247 height 18
click at [478, 206] on div "Cover image" at bounding box center [579, 18] width 247 height 599
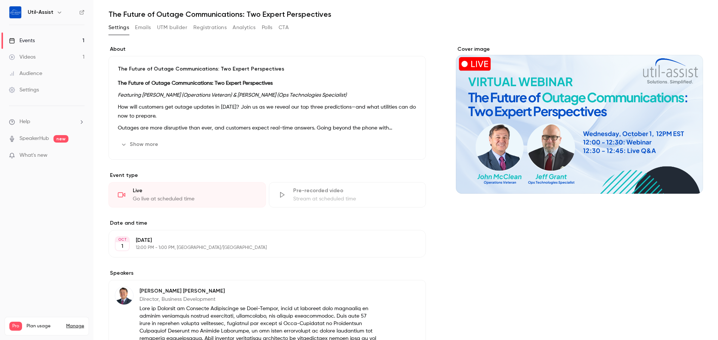
scroll to position [0, 0]
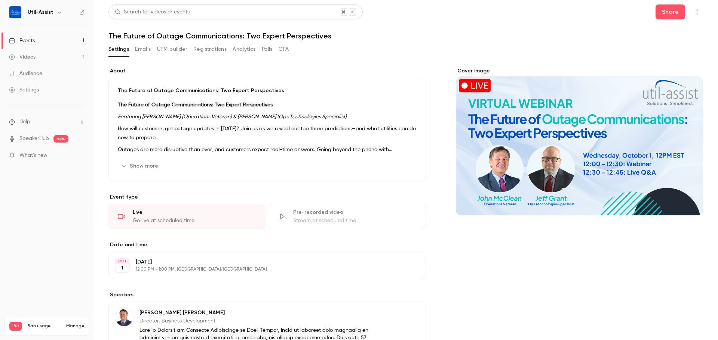
click at [149, 166] on button "Show more" at bounding box center [140, 166] width 45 height 12
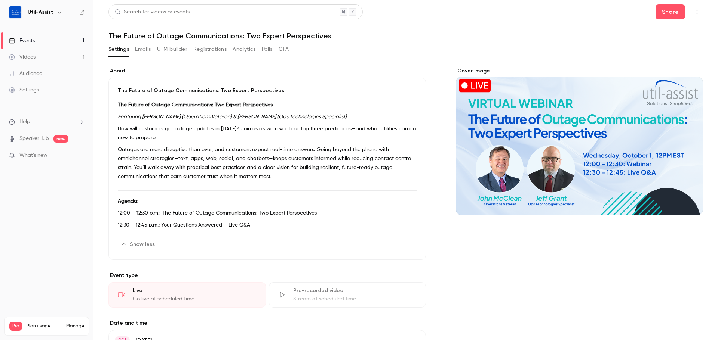
click at [147, 52] on button "Emails" at bounding box center [143, 49] width 16 height 12
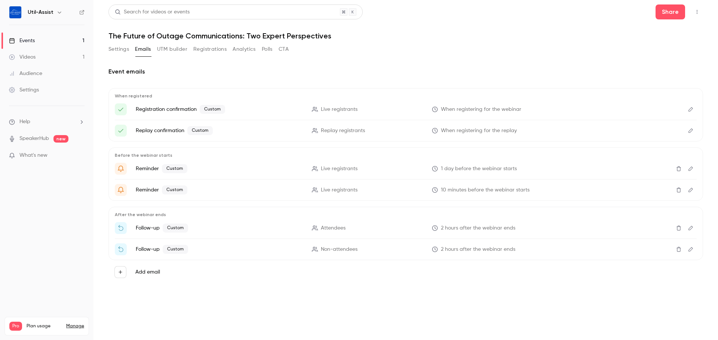
click at [478, 108] on button "Edit" at bounding box center [690, 110] width 12 height 12
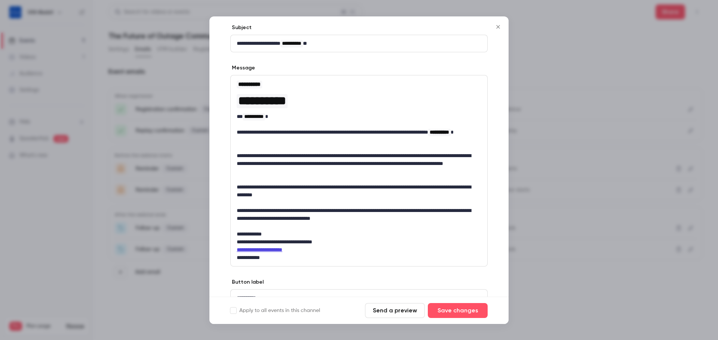
scroll to position [26, 0]
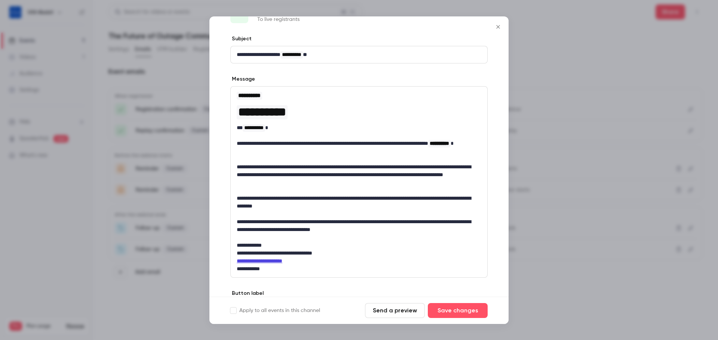
click at [478, 27] on icon "Close" at bounding box center [497, 27] width 9 height 6
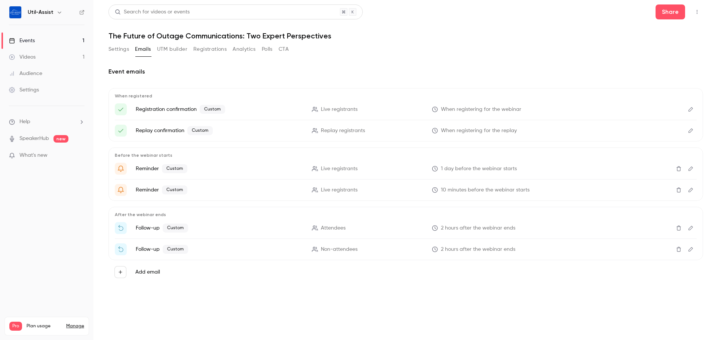
click at [113, 46] on button "Settings" at bounding box center [118, 49] width 21 height 12
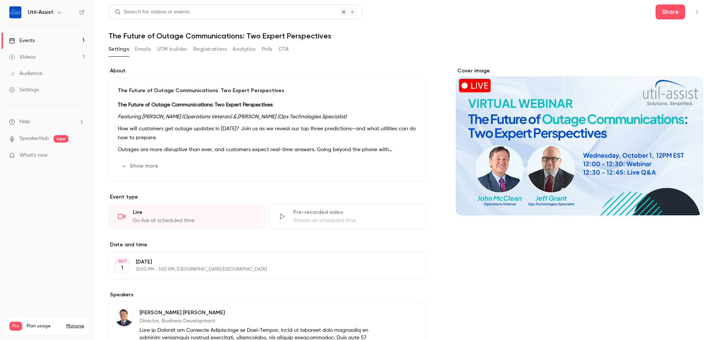
click at [45, 44] on link "Events 1" at bounding box center [46, 41] width 93 height 16
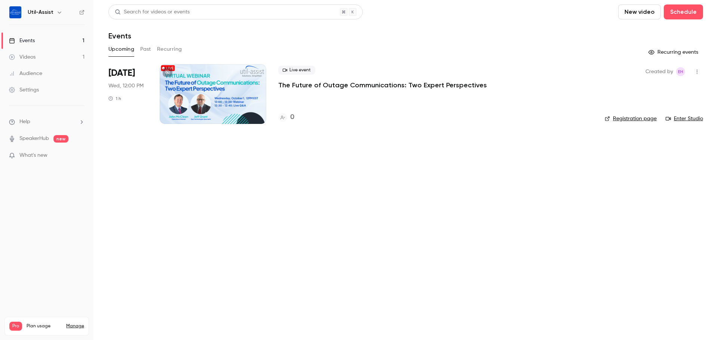
click at [478, 117] on link "Registration page" at bounding box center [630, 118] width 52 height 7
click at [314, 86] on p "The Future of Outage Communications: Two Expert Perspectives" at bounding box center [382, 85] width 209 height 9
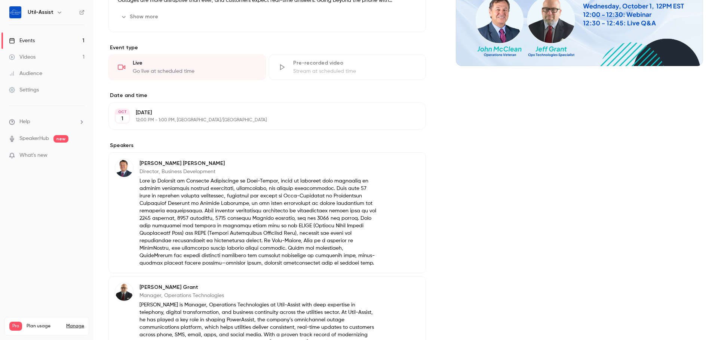
scroll to position [264, 0]
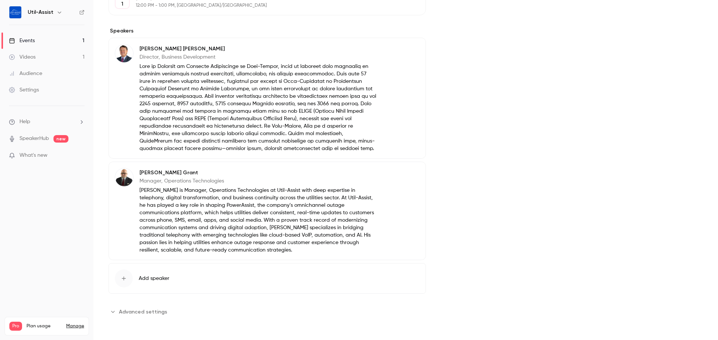
click at [148, 206] on span "Advanced settings" at bounding box center [143, 312] width 48 height 8
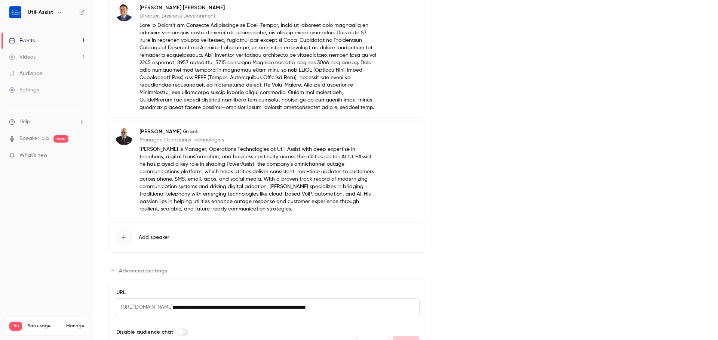
scroll to position [348, 0]
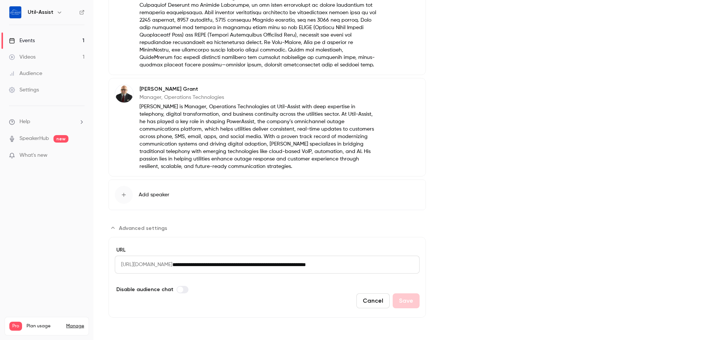
click at [403, 206] on input "**********" at bounding box center [295, 265] width 247 height 18
click at [372, 206] on button "Cancel" at bounding box center [372, 301] width 33 height 15
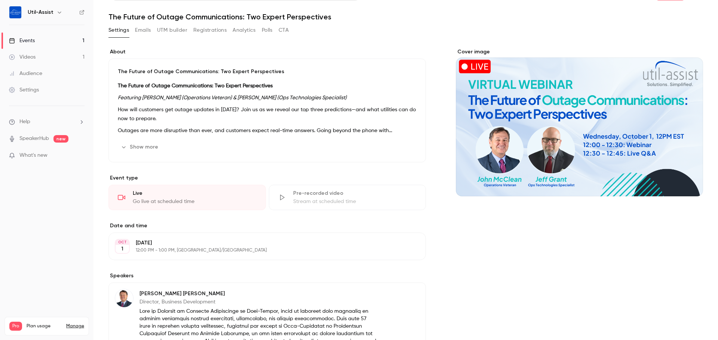
scroll to position [0, 0]
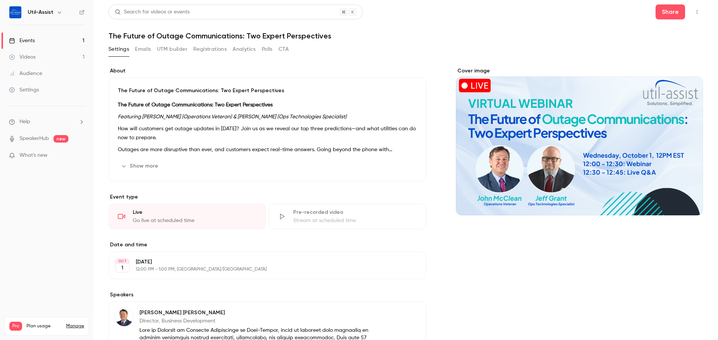
click at [47, 44] on link "Events 1" at bounding box center [46, 41] width 93 height 16
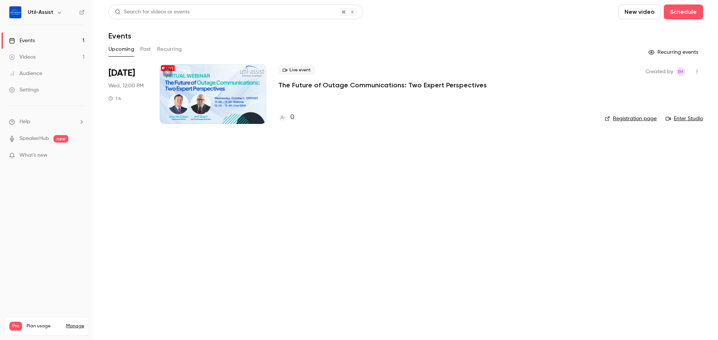
click at [478, 121] on link "Registration page" at bounding box center [630, 118] width 52 height 7
click at [222, 86] on div at bounding box center [213, 94] width 107 height 60
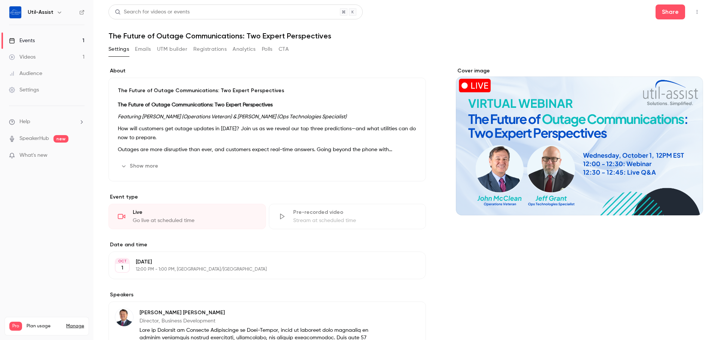
click at [145, 53] on button "Emails" at bounding box center [143, 49] width 16 height 12
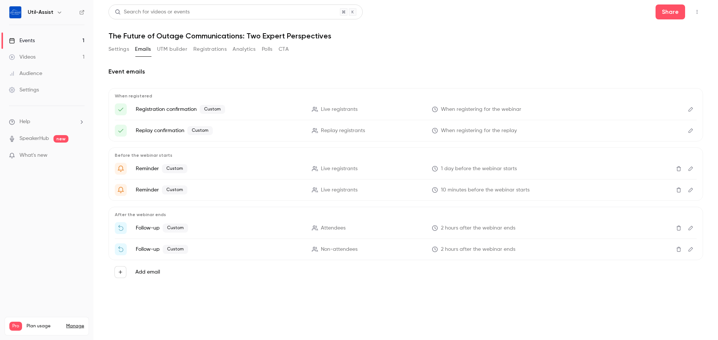
click at [478, 114] on button "Edit" at bounding box center [690, 110] width 12 height 12
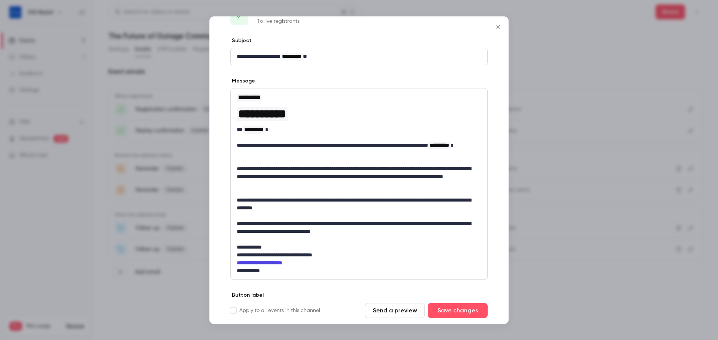
scroll to position [37, 0]
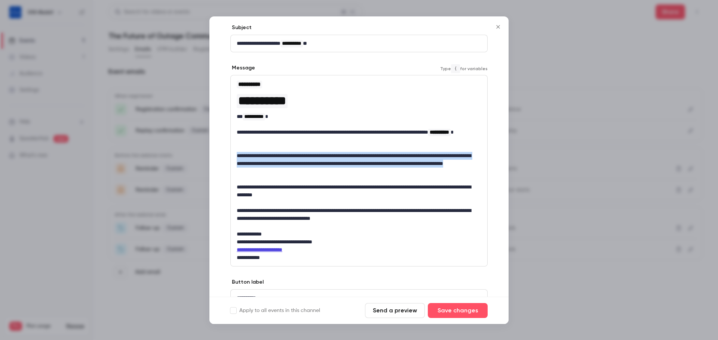
drag, startPoint x: 352, startPoint y: 169, endPoint x: 228, endPoint y: 152, distance: 124.4
click at [228, 152] on div "**********" at bounding box center [358, 179] width 299 height 310
copy p "**********"
click at [478, 27] on icon "Close" at bounding box center [497, 26] width 3 height 3
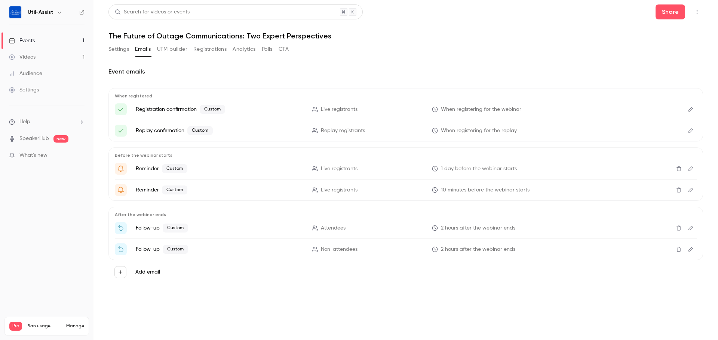
click at [478, 111] on icon "Edit" at bounding box center [690, 109] width 6 height 5
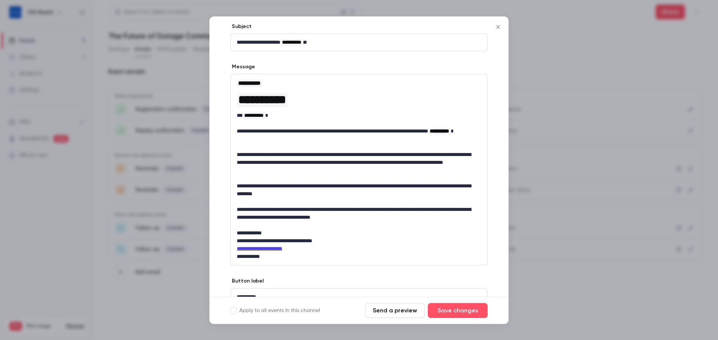
scroll to position [74, 0]
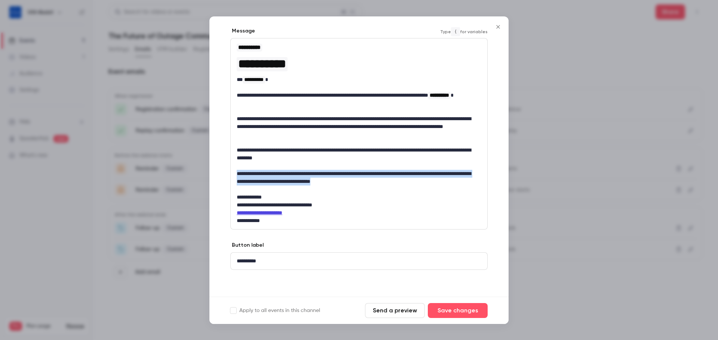
drag, startPoint x: 414, startPoint y: 181, endPoint x: 224, endPoint y: 177, distance: 189.9
click at [224, 177] on div "**********" at bounding box center [358, 142] width 299 height 310
copy p "**********"
click at [478, 30] on button "Close" at bounding box center [497, 26] width 15 height 15
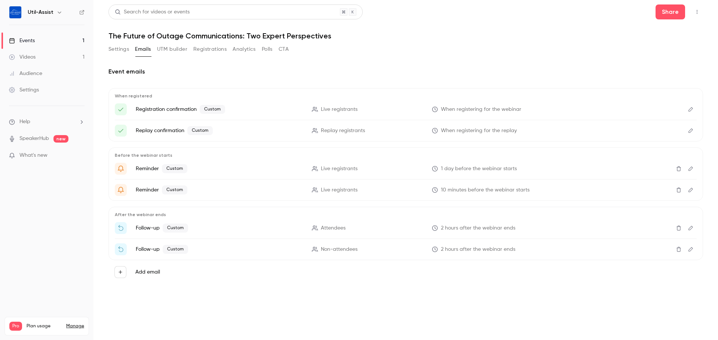
click at [111, 49] on button "Settings" at bounding box center [118, 49] width 21 height 12
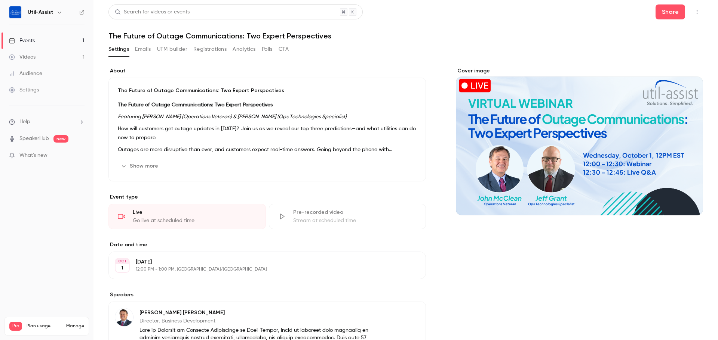
click at [58, 45] on link "Events 1" at bounding box center [46, 41] width 93 height 16
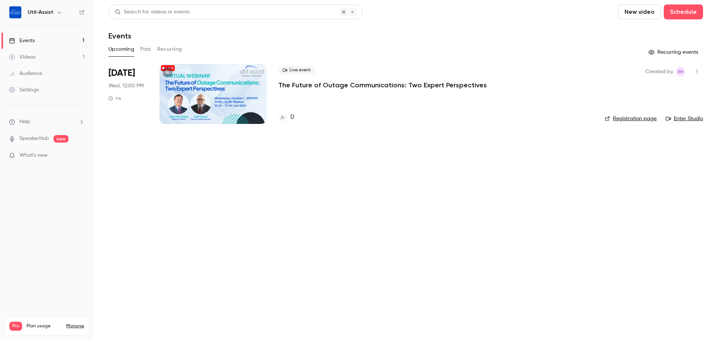
click at [478, 118] on li "[DATE] Wed, 12:00 PM 1 h Live event The Future of Outage Communications: Two Ex…" at bounding box center [405, 98] width 594 height 69
click at [478, 118] on link "Registration page" at bounding box center [630, 118] width 52 height 7
